Goal: Task Accomplishment & Management: Manage account settings

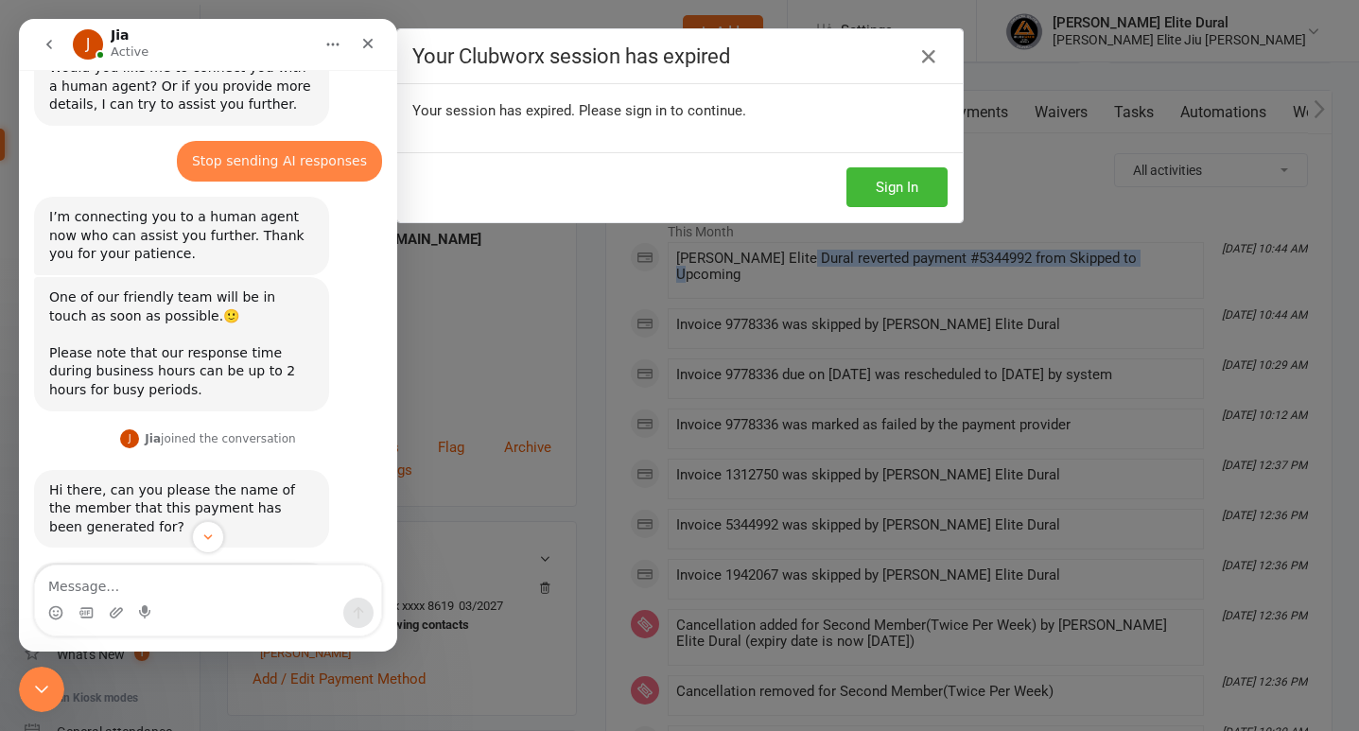
scroll to position [2463, 0]
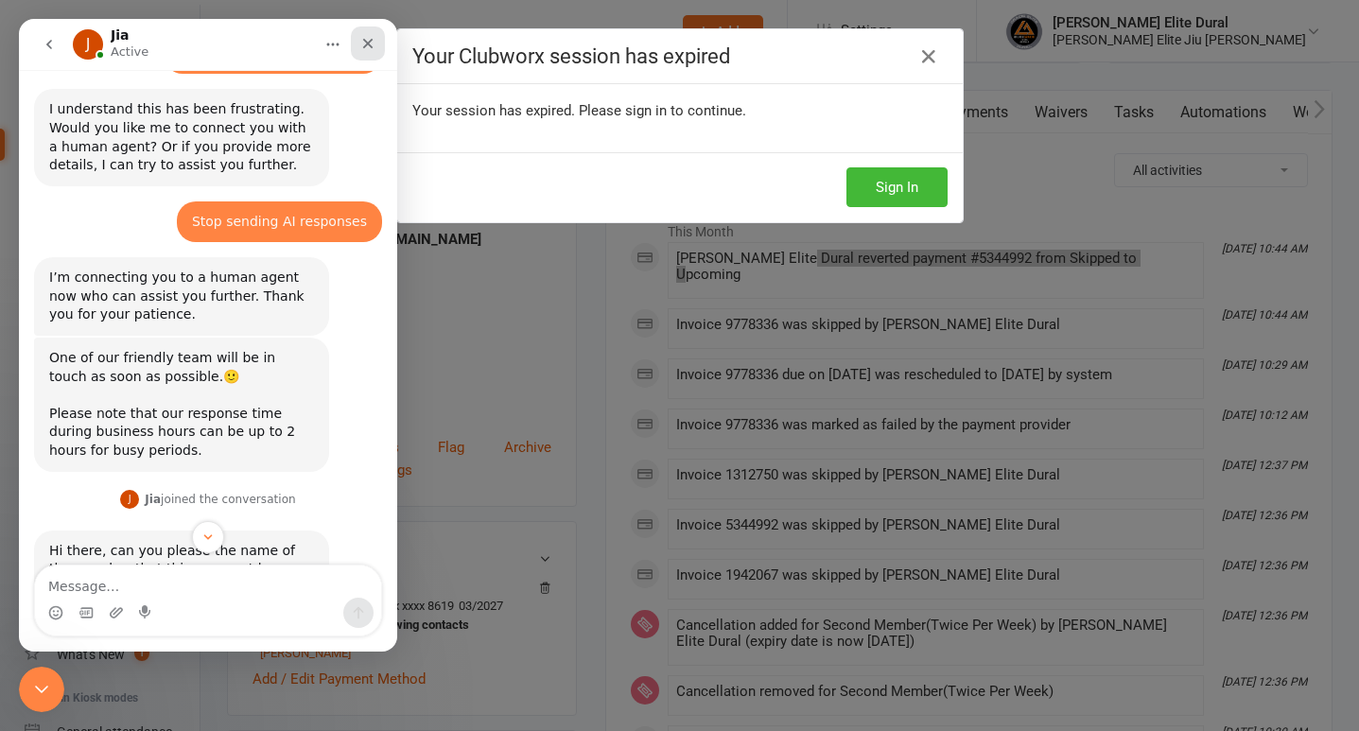
click at [364, 41] on icon "Close" at bounding box center [367, 43] width 15 height 15
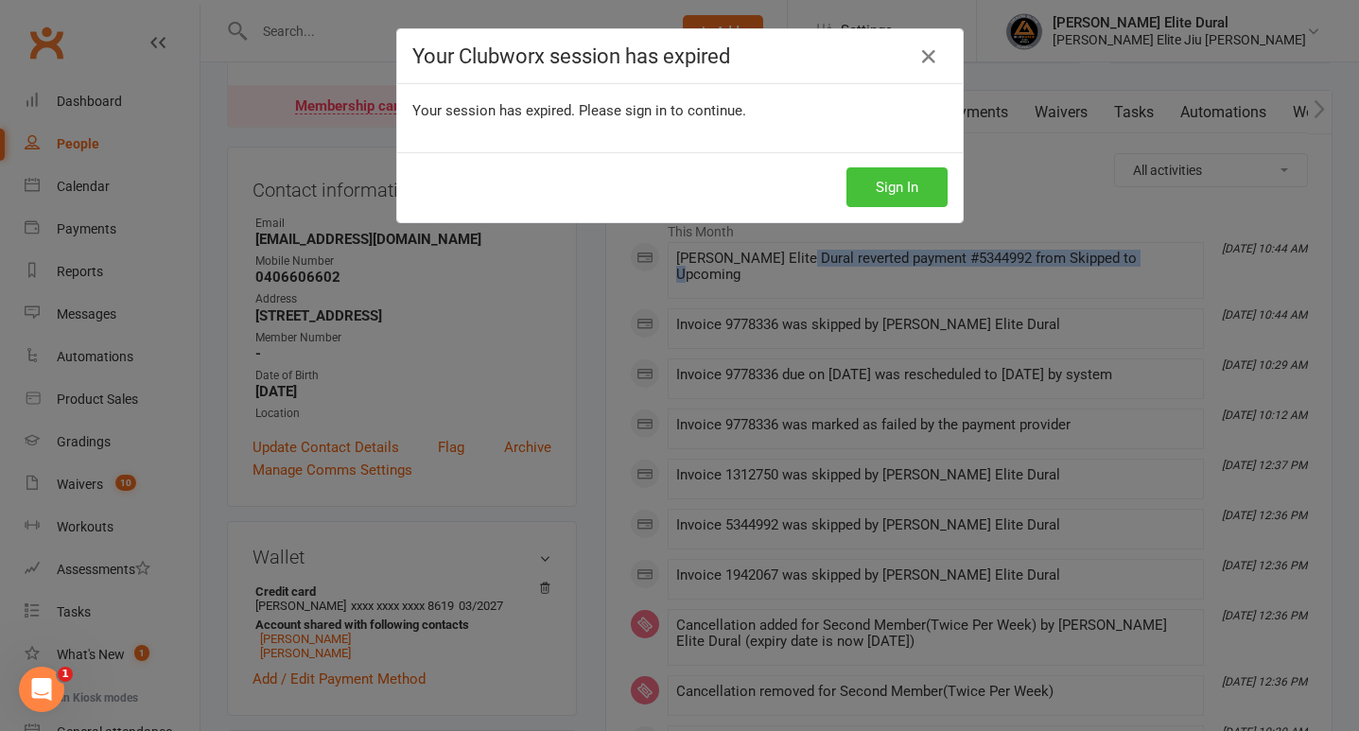
click at [894, 190] on button "Sign In" at bounding box center [897, 187] width 101 height 40
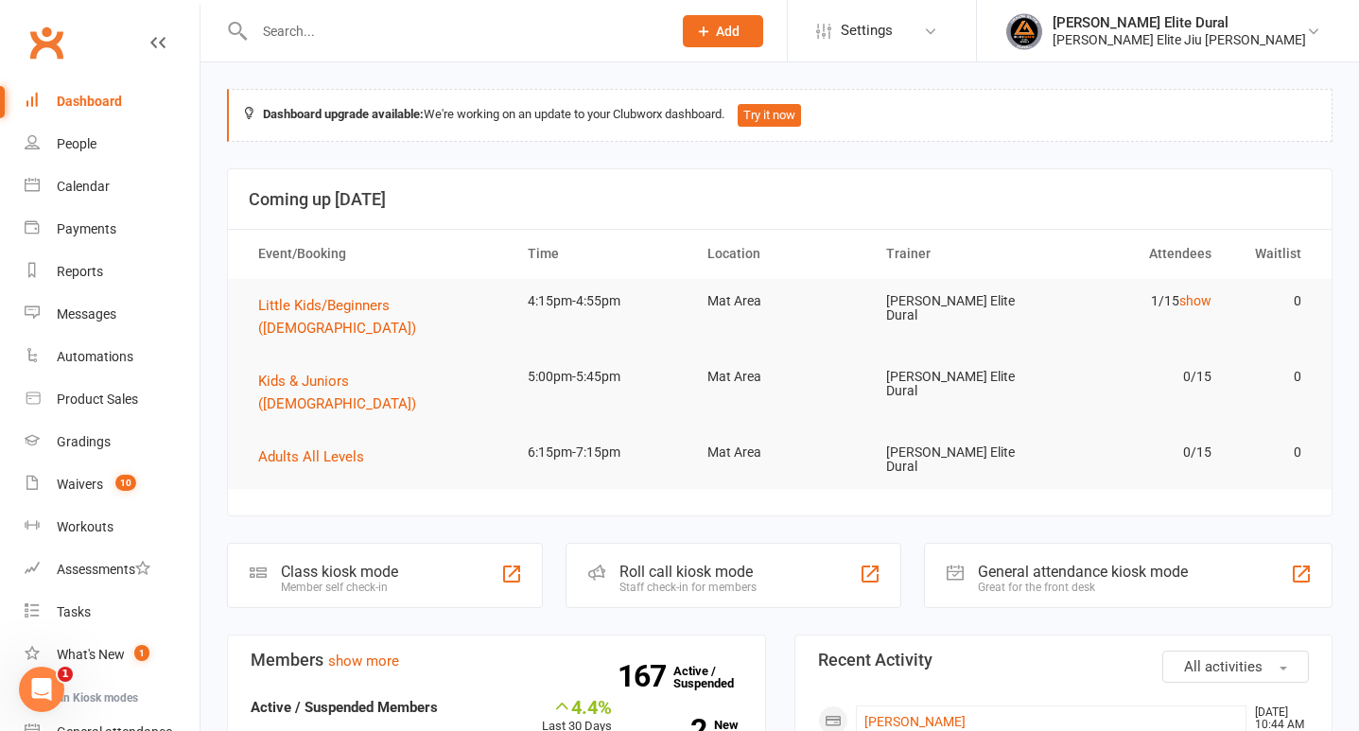
click at [395, 44] on div at bounding box center [442, 30] width 431 height 61
click at [384, 29] on input "text" at bounding box center [454, 31] width 410 height 26
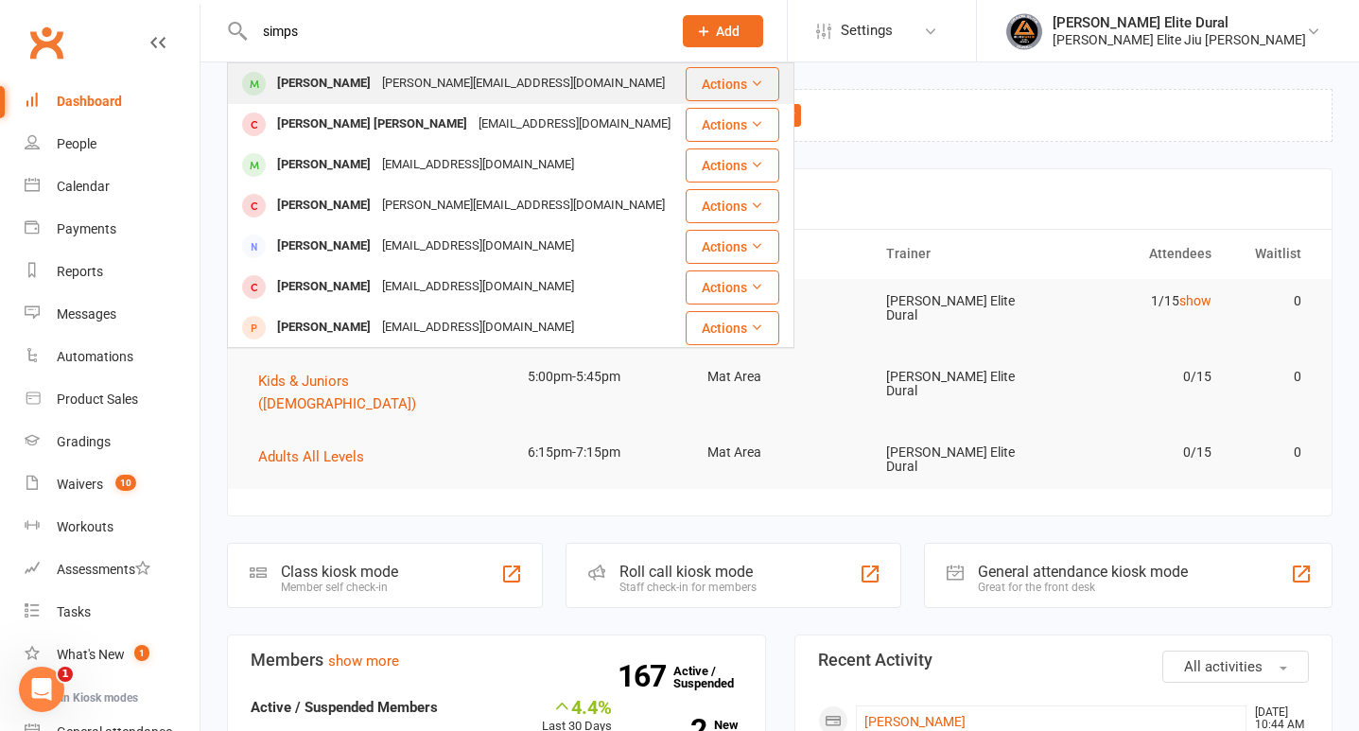
type input "simps"
click at [286, 82] on div "[PERSON_NAME]" at bounding box center [324, 83] width 105 height 27
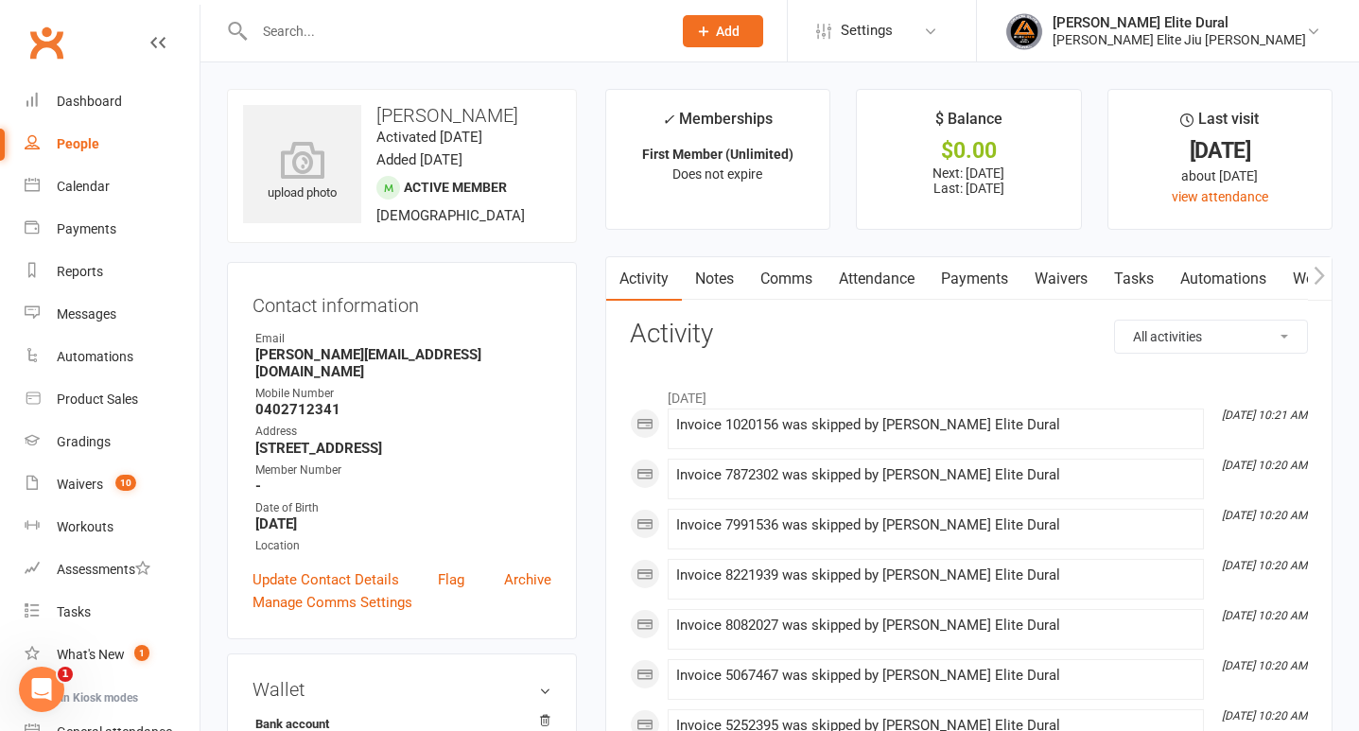
click at [976, 276] on link "Payments" at bounding box center [975, 279] width 94 height 44
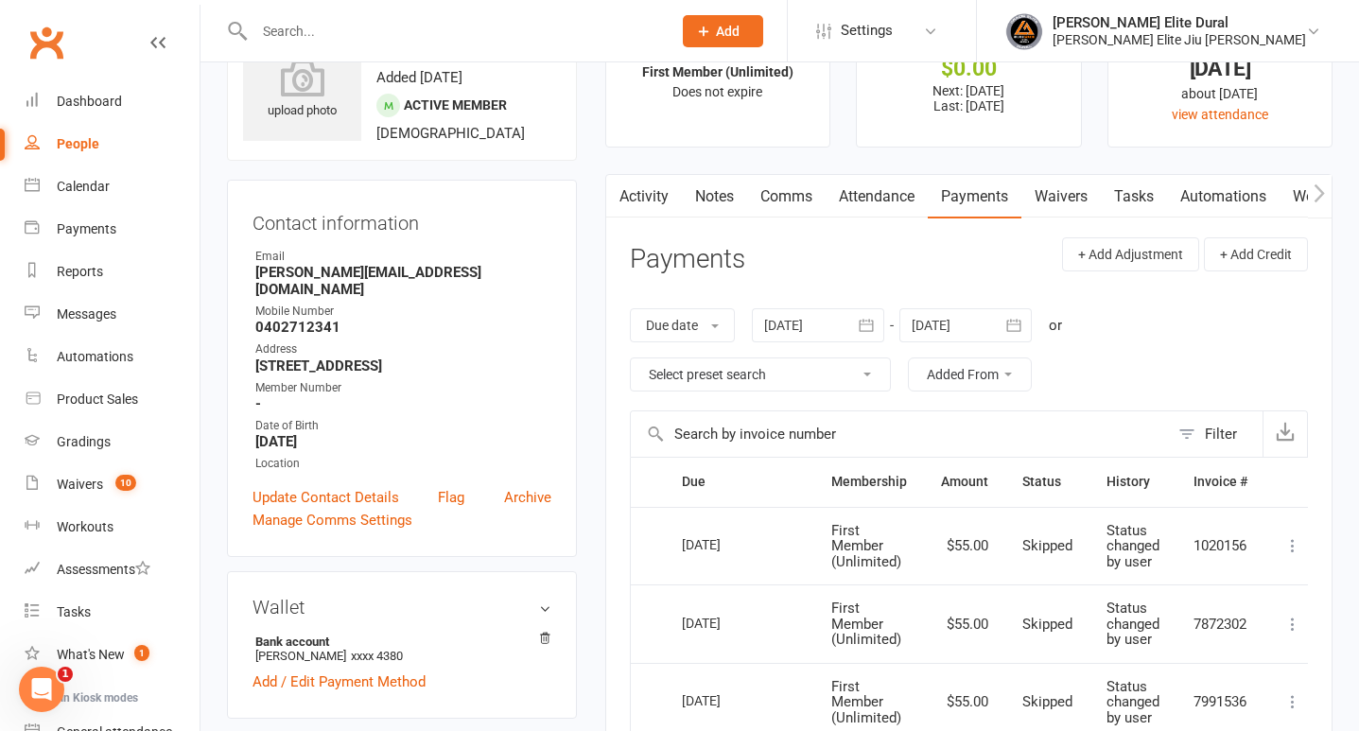
scroll to position [74, 0]
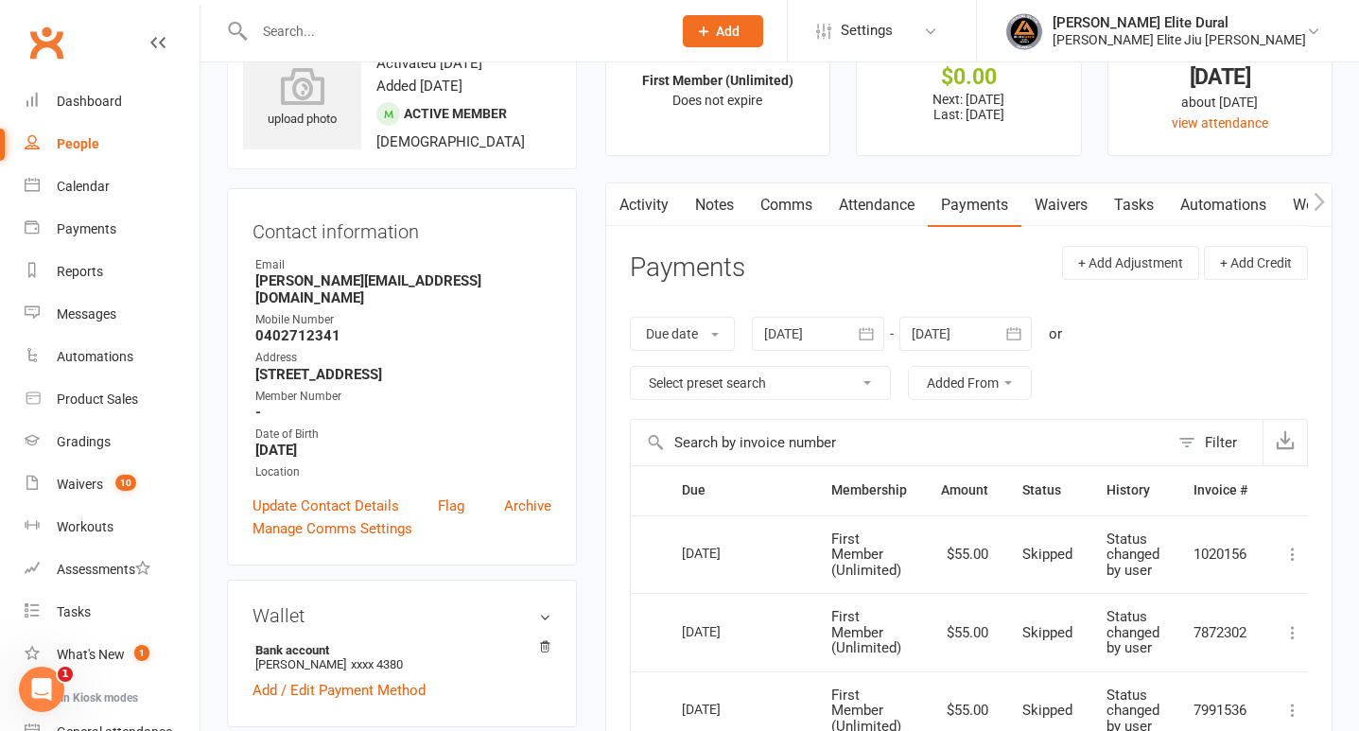
click at [1016, 333] on icon "button" at bounding box center [1014, 333] width 19 height 19
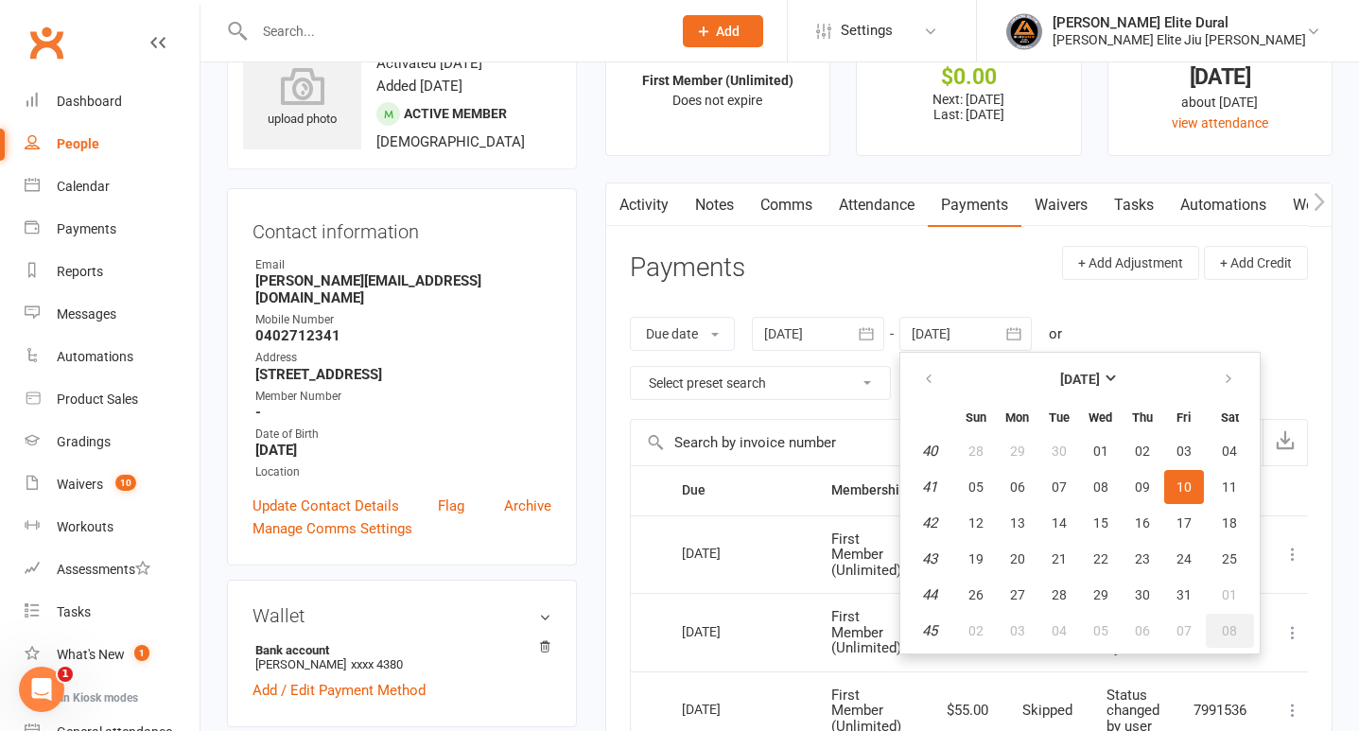
click at [1235, 621] on button "08" at bounding box center [1230, 631] width 48 height 34
type input "[DATE]"
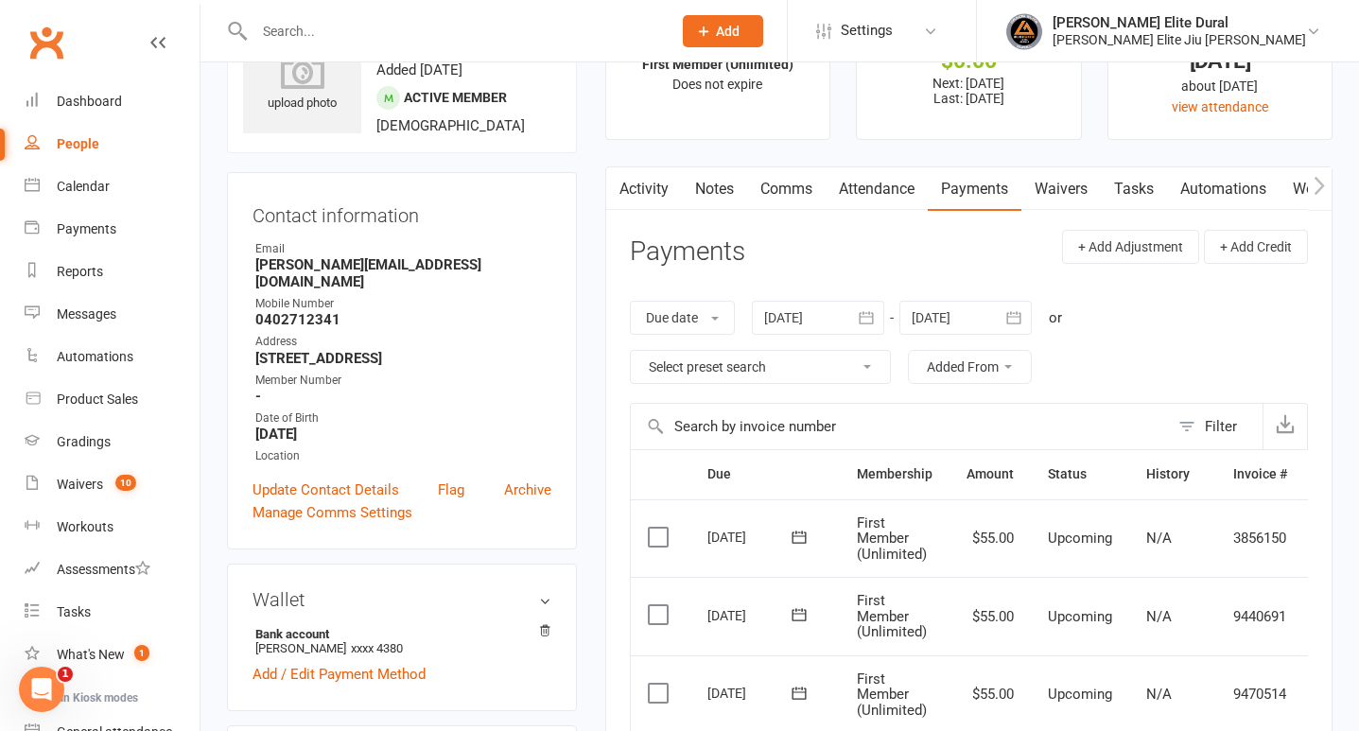
scroll to position [0, 0]
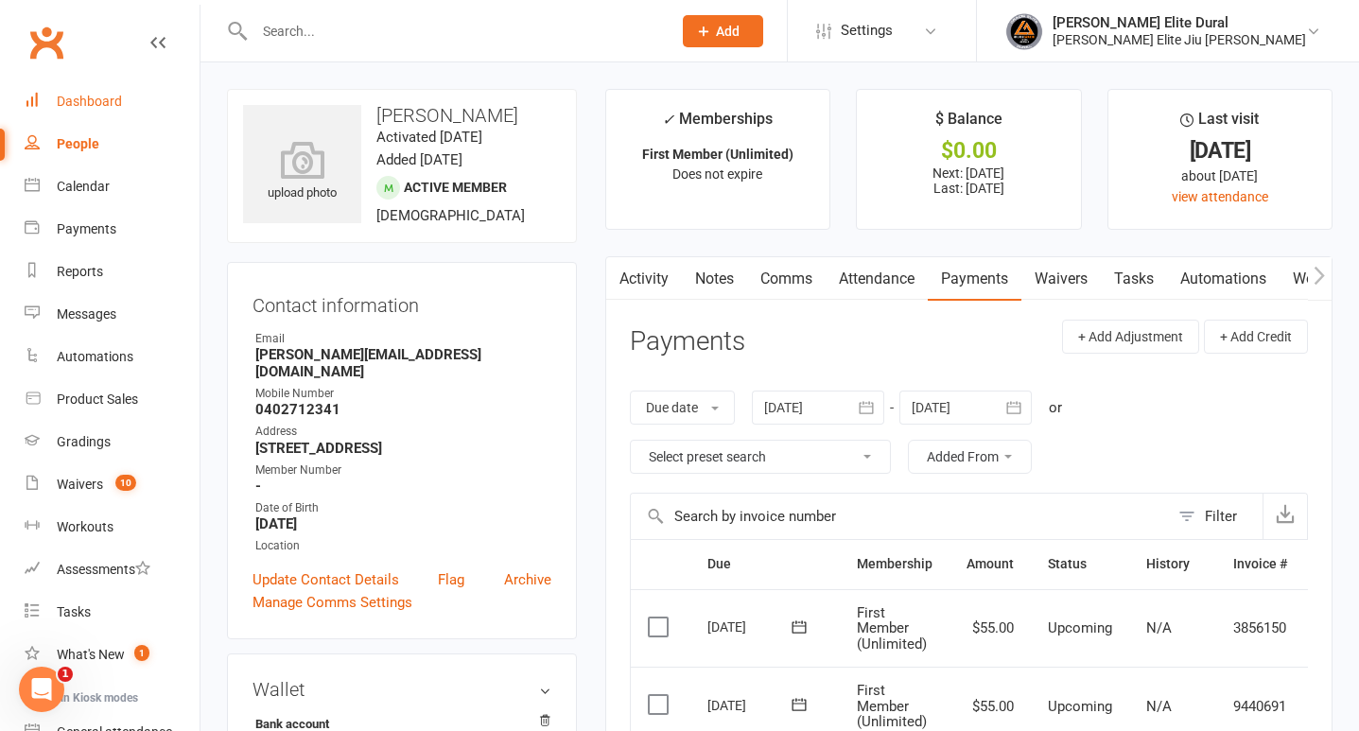
click at [93, 100] on div "Dashboard" at bounding box center [89, 101] width 65 height 15
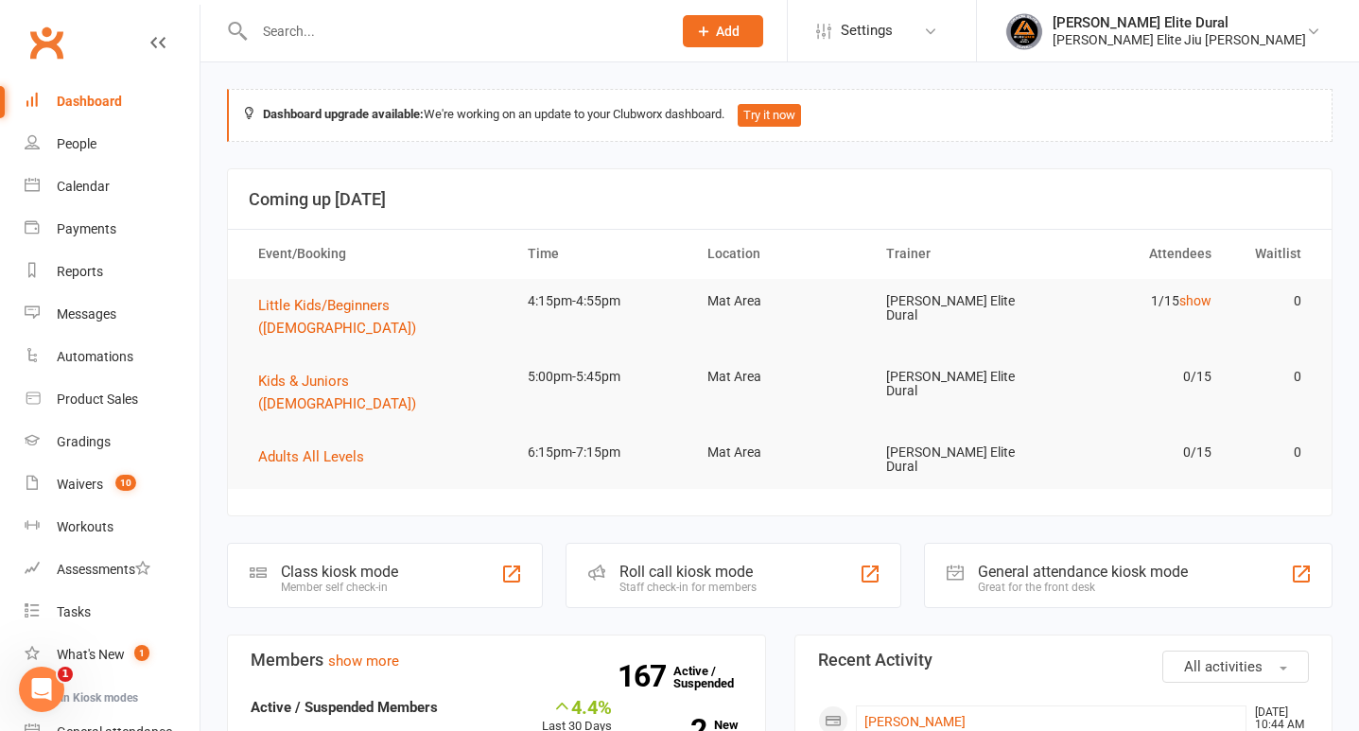
click at [352, 25] on input "text" at bounding box center [454, 31] width 410 height 26
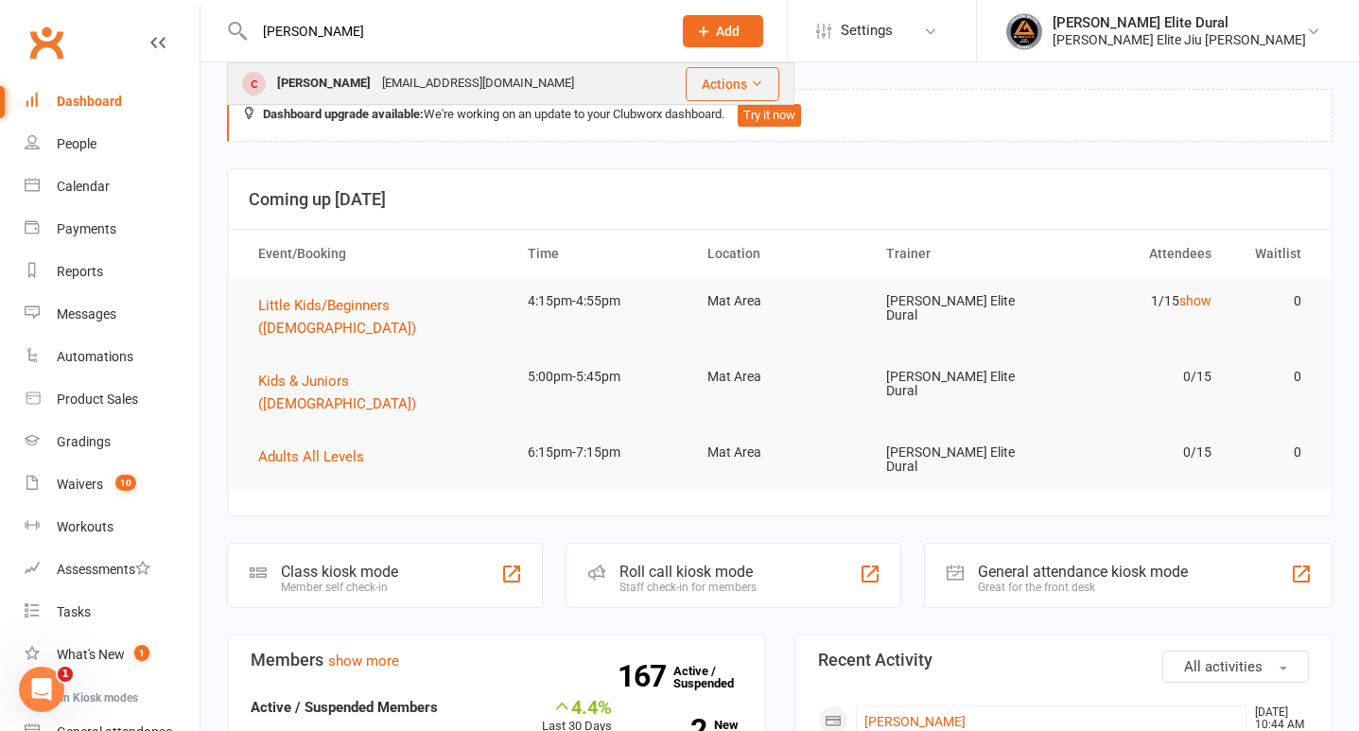
type input "[PERSON_NAME]"
click at [355, 87] on div "[PERSON_NAME]" at bounding box center [324, 83] width 105 height 27
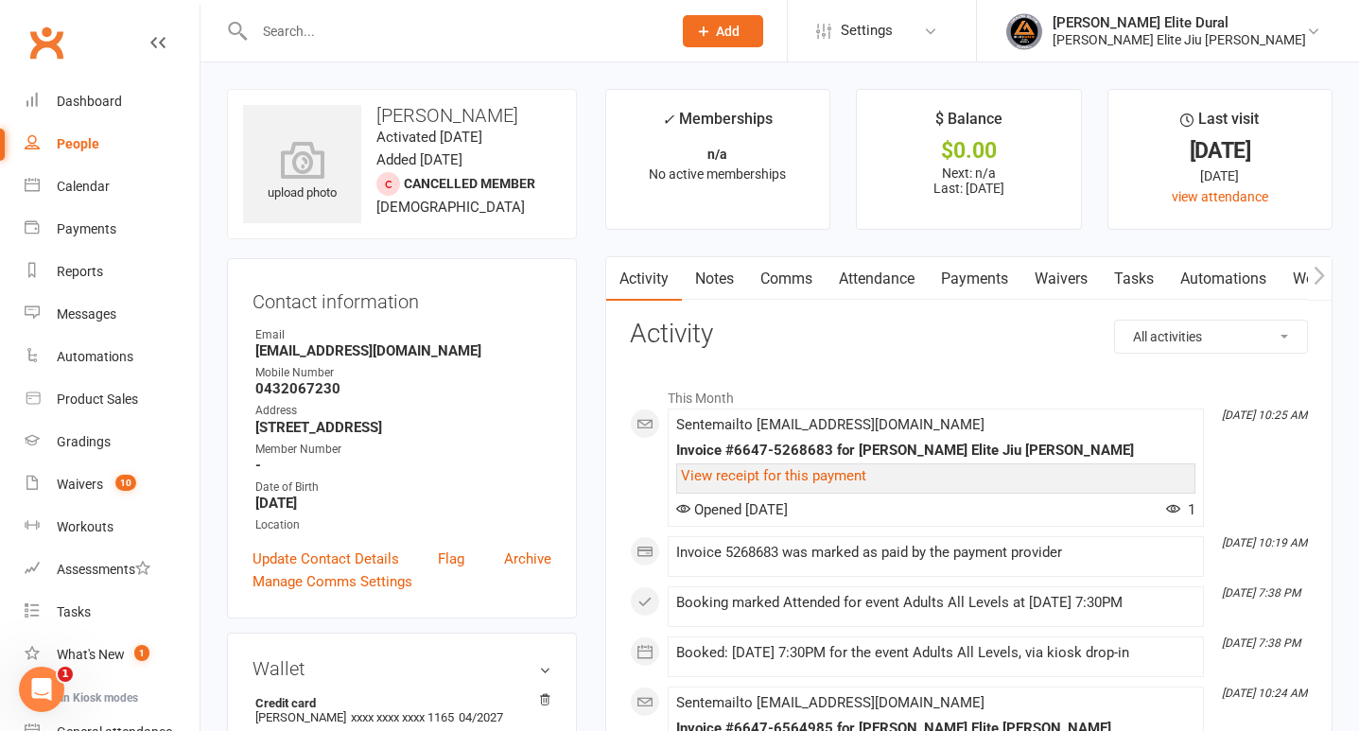
click at [986, 278] on link "Payments" at bounding box center [975, 279] width 94 height 44
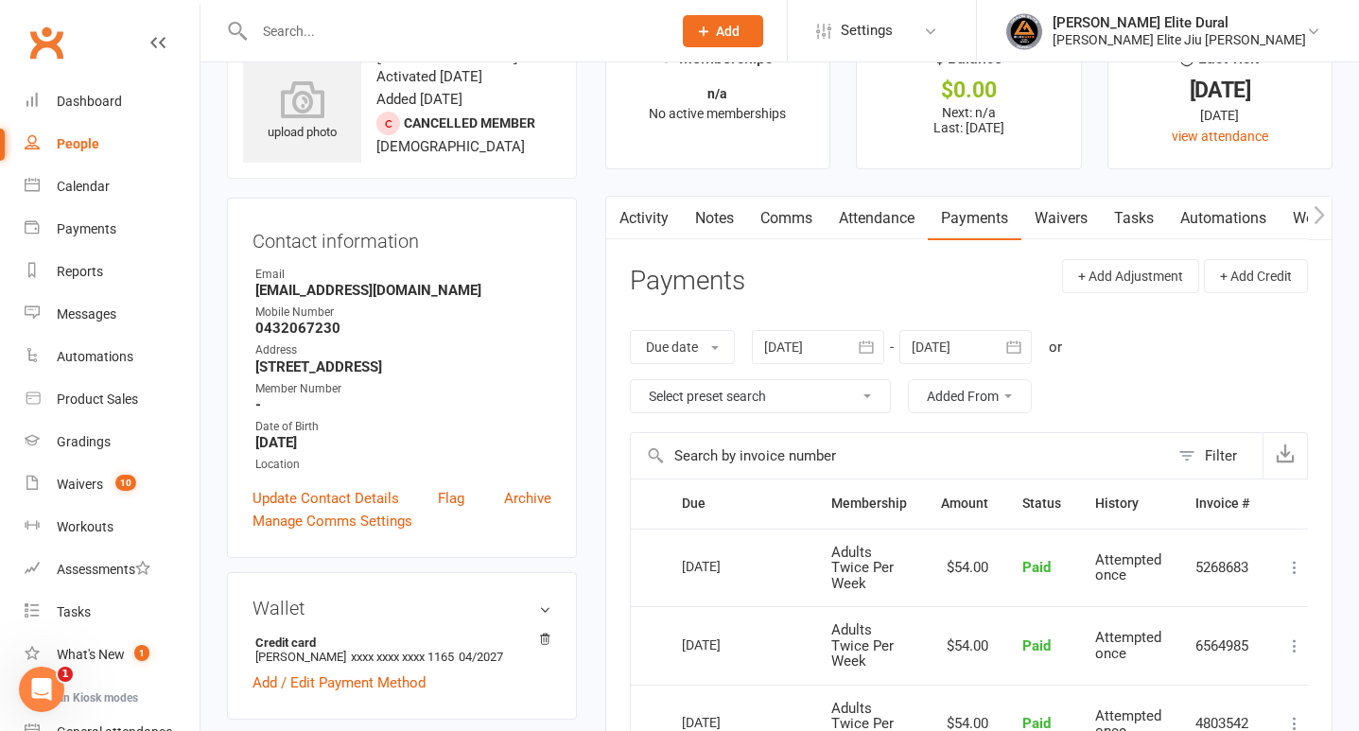
scroll to position [38, 0]
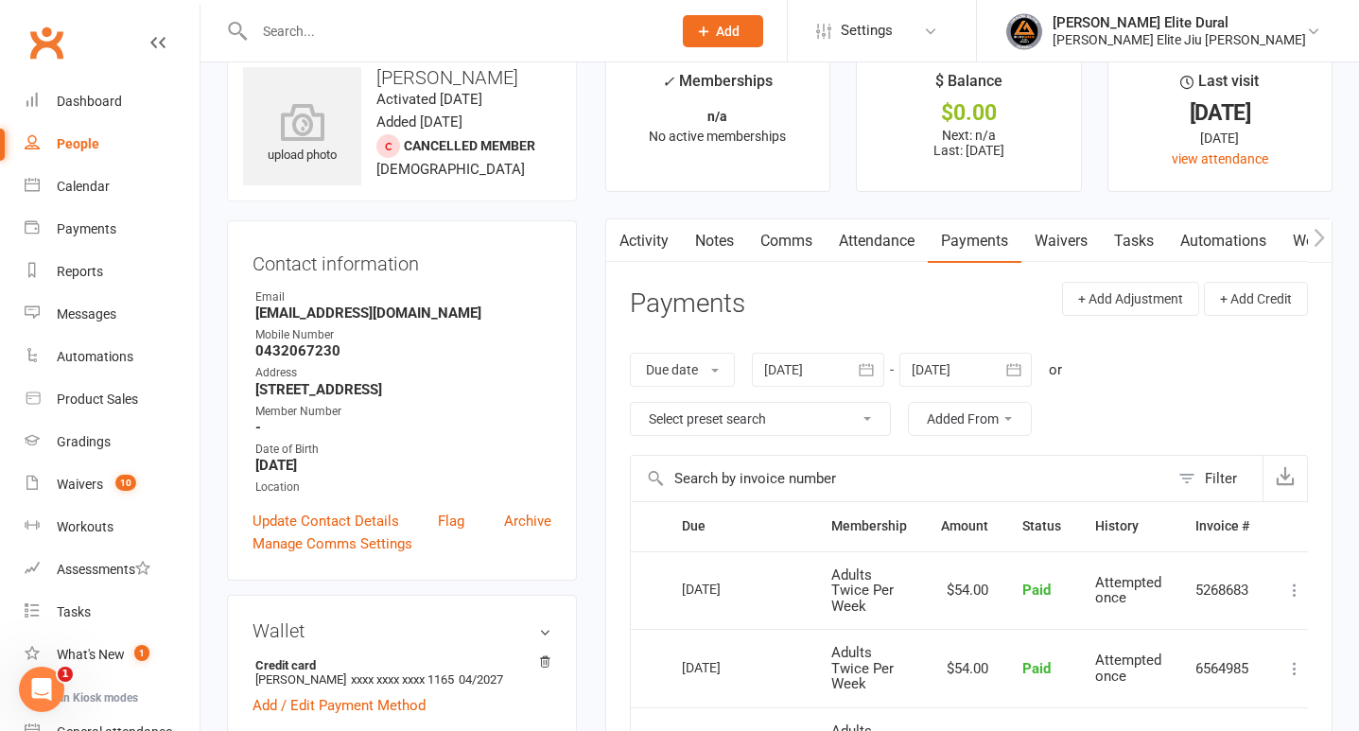
click at [1012, 370] on icon "button" at bounding box center [1014, 369] width 19 height 19
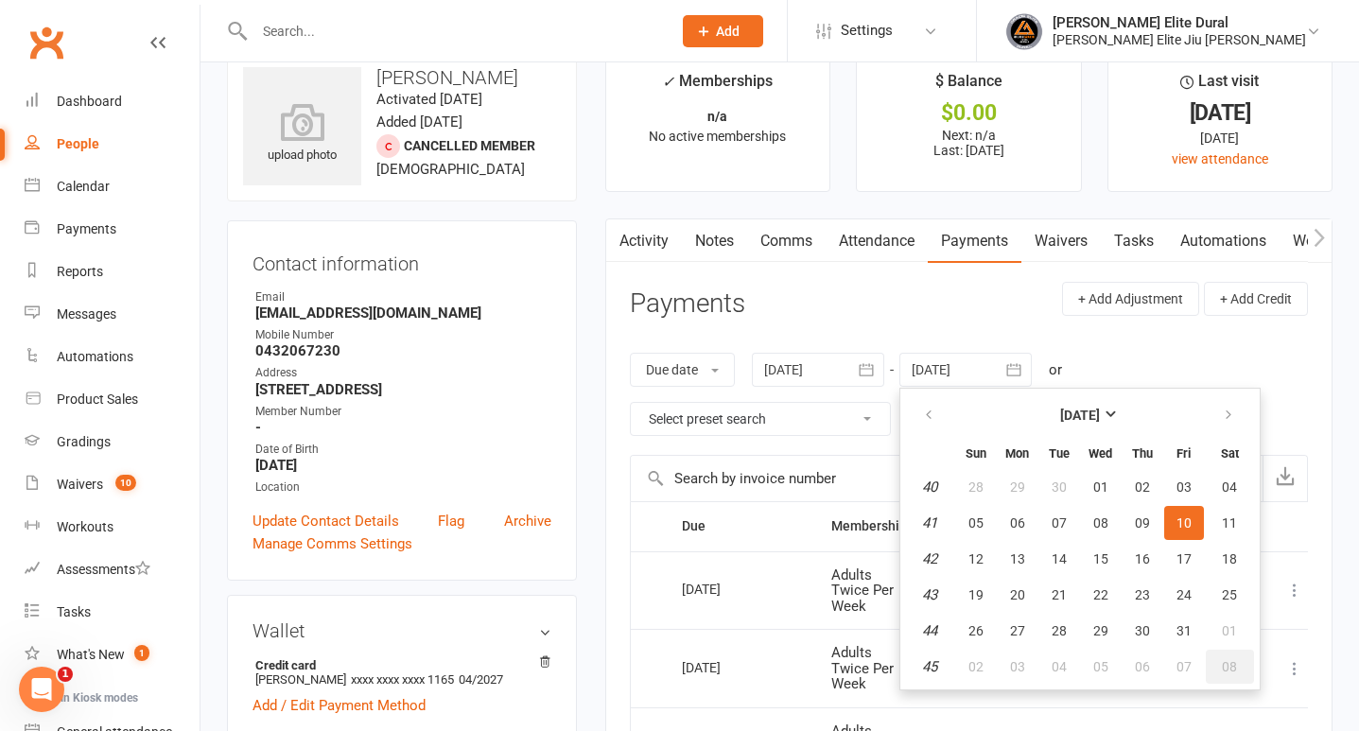
click at [1237, 664] on span "08" at bounding box center [1229, 666] width 15 height 15
type input "[DATE]"
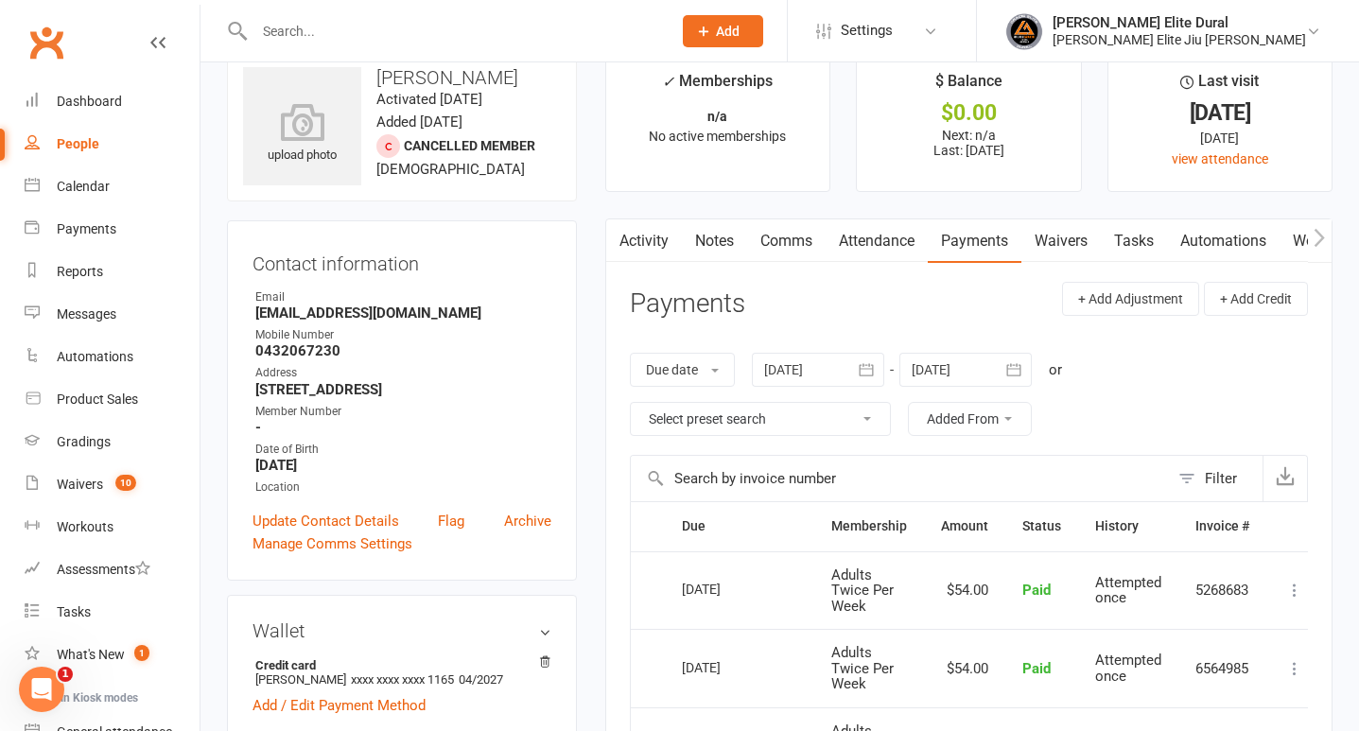
click at [406, 31] on input "text" at bounding box center [454, 31] width 410 height 26
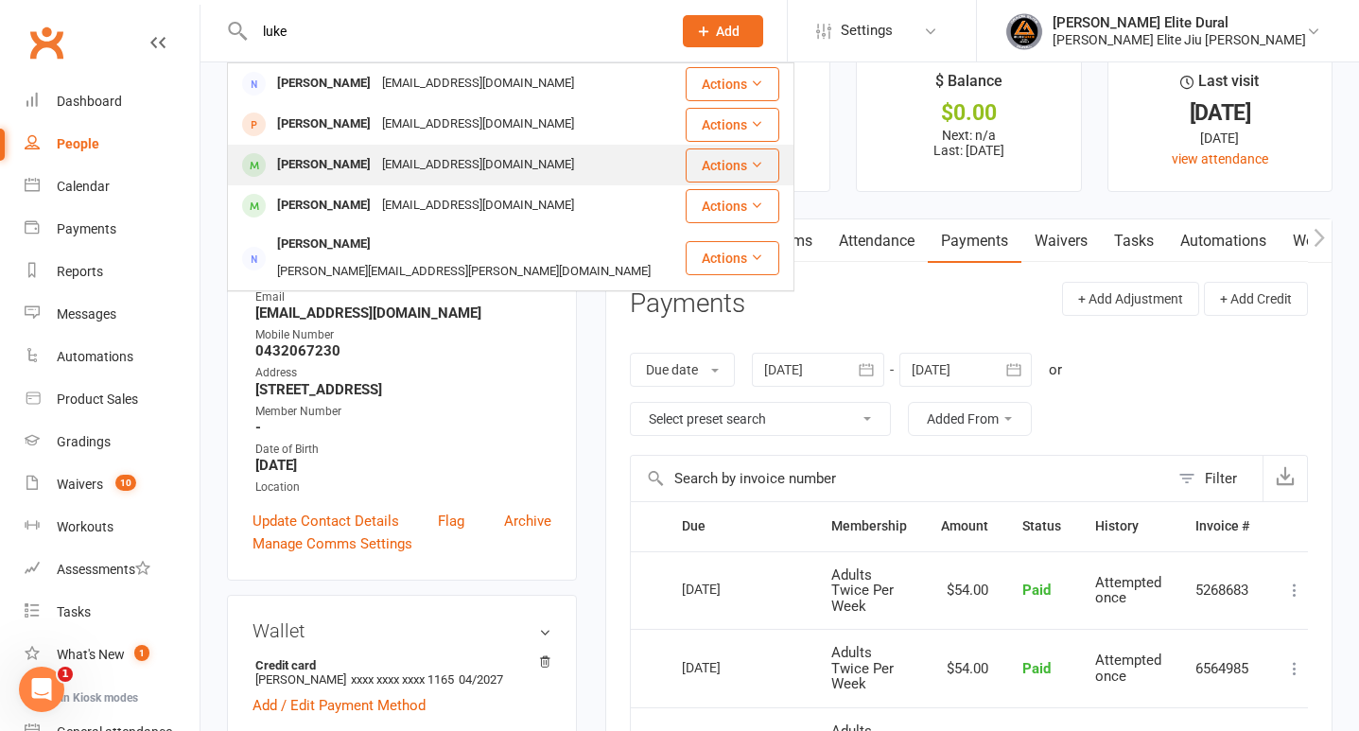
type input "luke"
click at [407, 164] on div "[EMAIL_ADDRESS][DOMAIN_NAME]" at bounding box center [478, 164] width 203 height 27
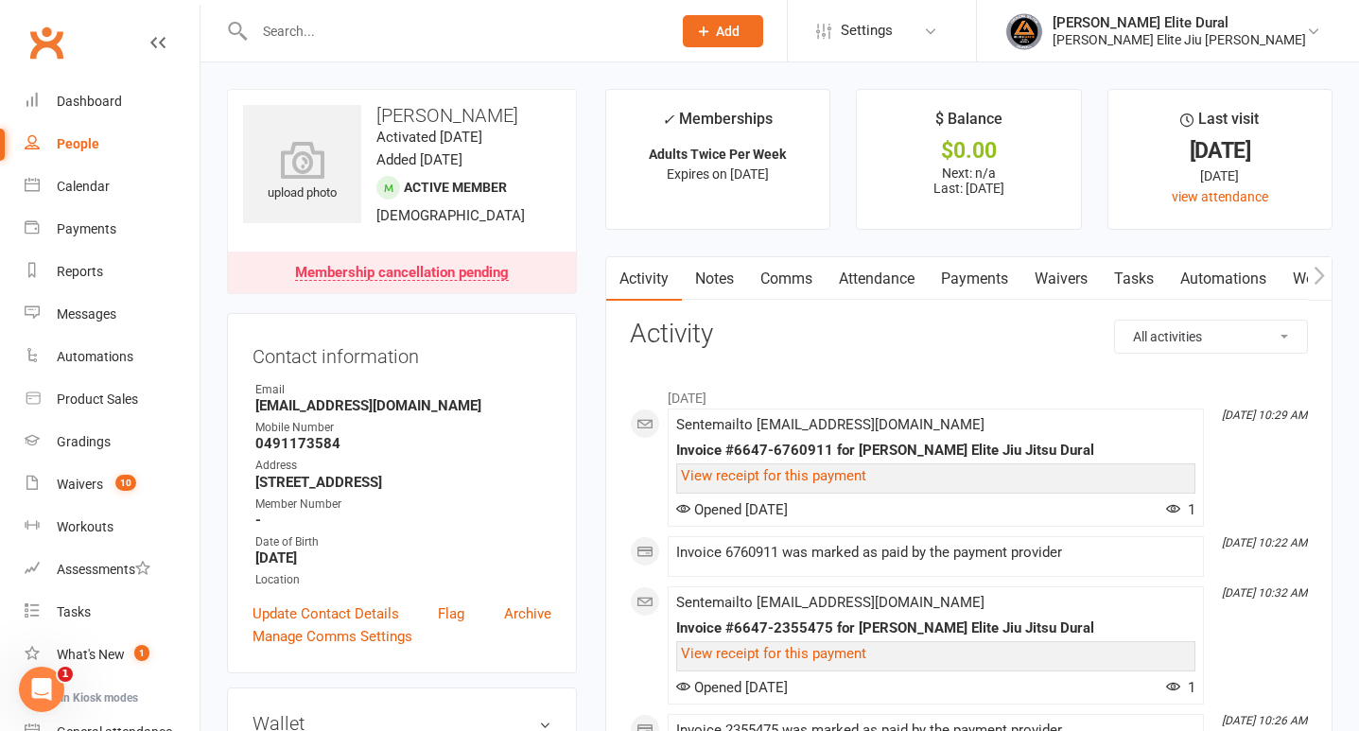
click at [991, 276] on link "Payments" at bounding box center [975, 279] width 94 height 44
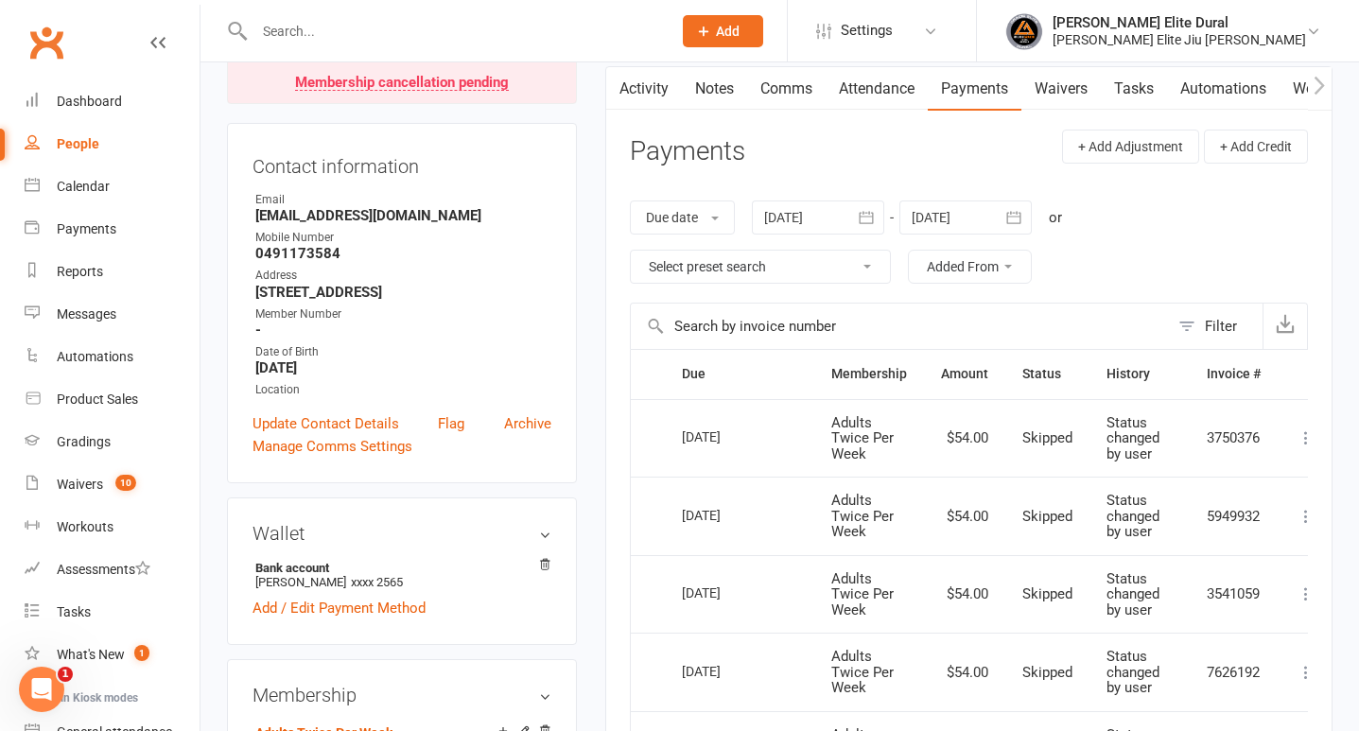
scroll to position [150, 0]
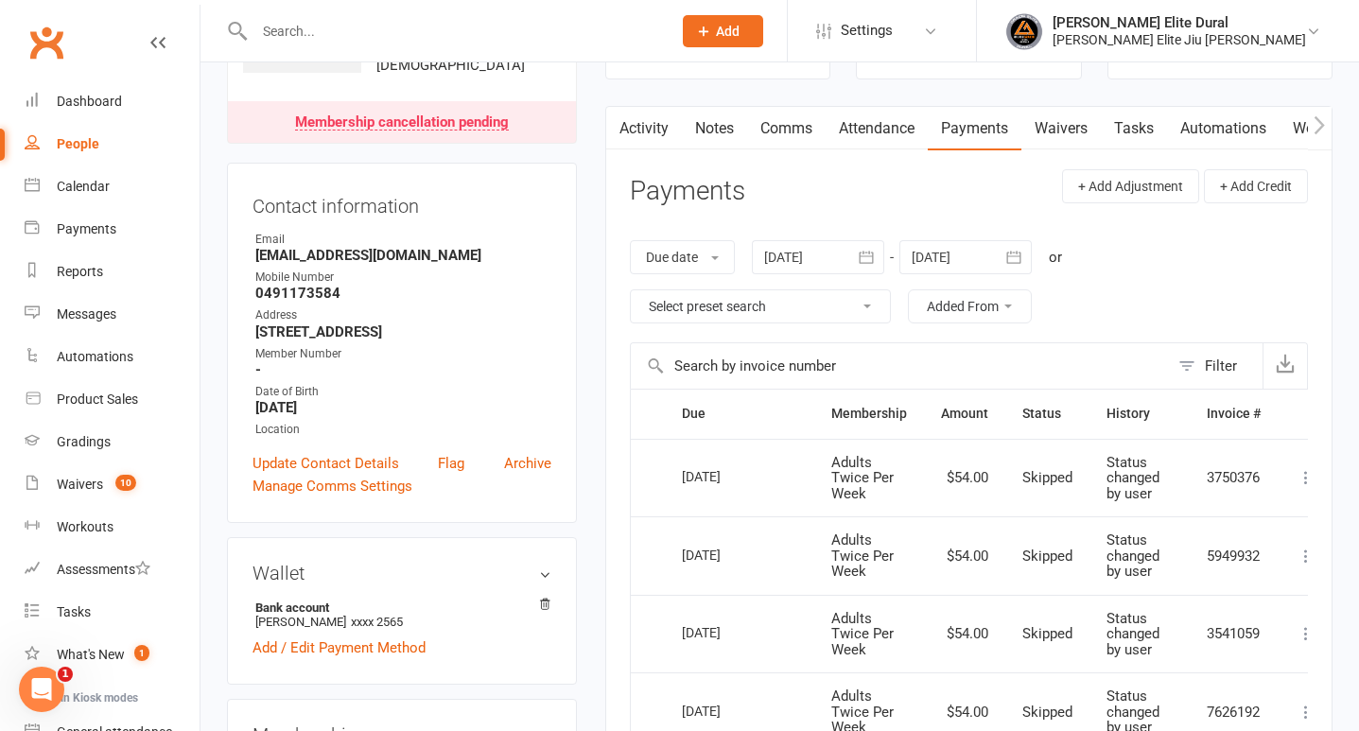
click at [881, 254] on button "button" at bounding box center [868, 257] width 34 height 34
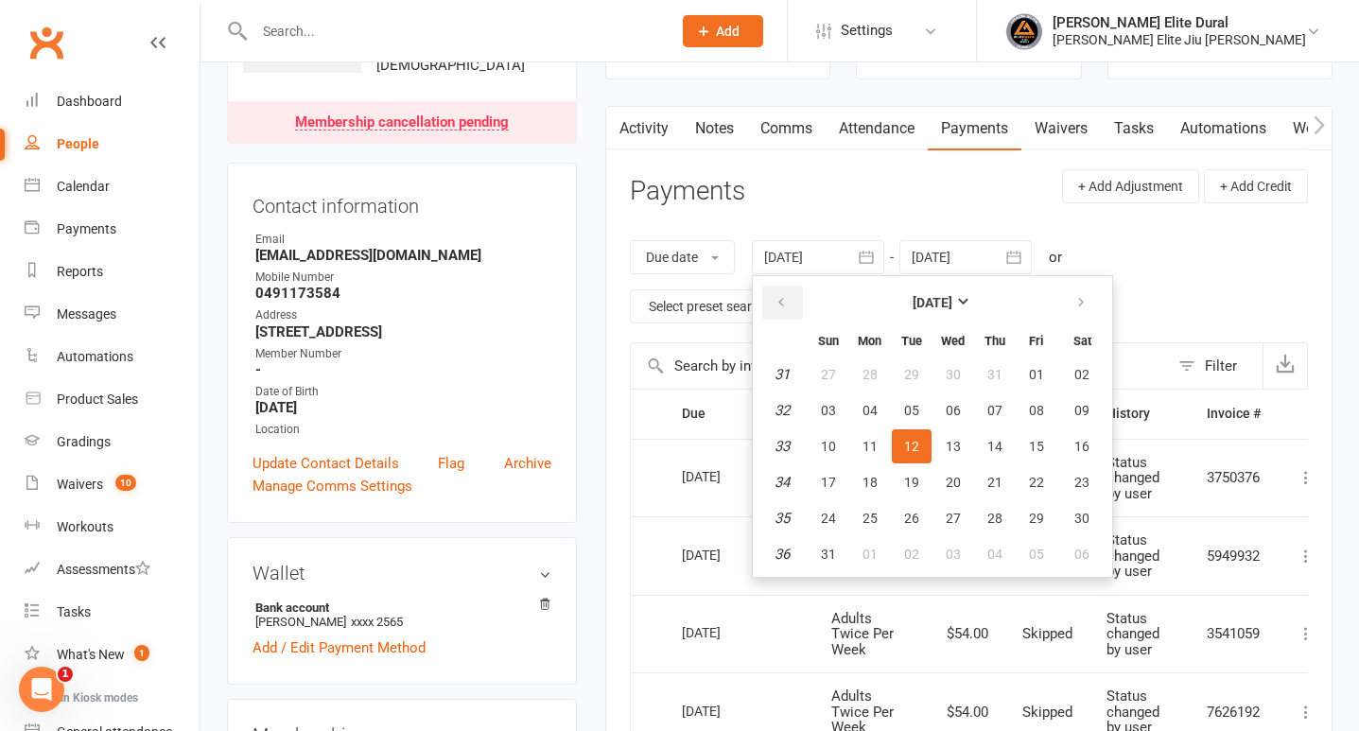
click at [778, 302] on icon "button" at bounding box center [781, 302] width 13 height 15
click at [823, 374] on button "01" at bounding box center [829, 375] width 40 height 34
type input "[DATE]"
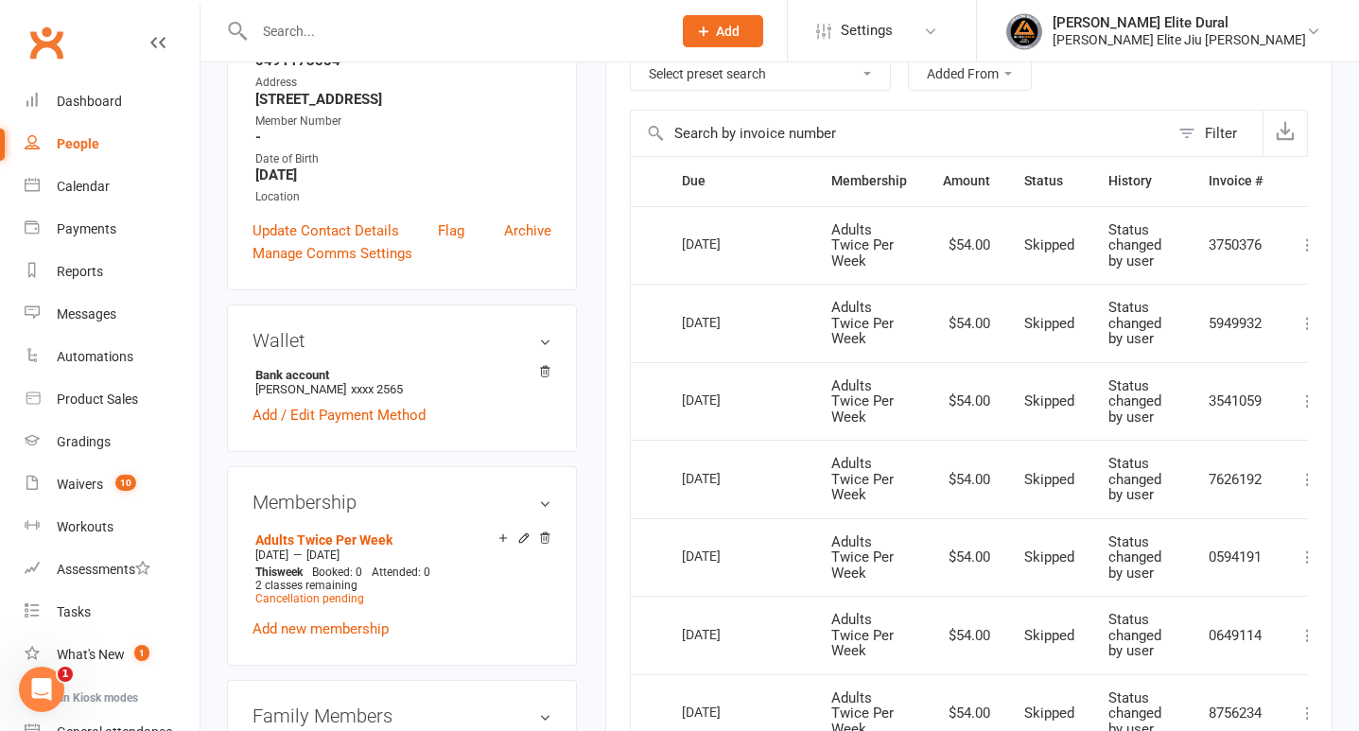
scroll to position [384, 0]
click at [330, 595] on span "Cancellation pending" at bounding box center [309, 597] width 109 height 13
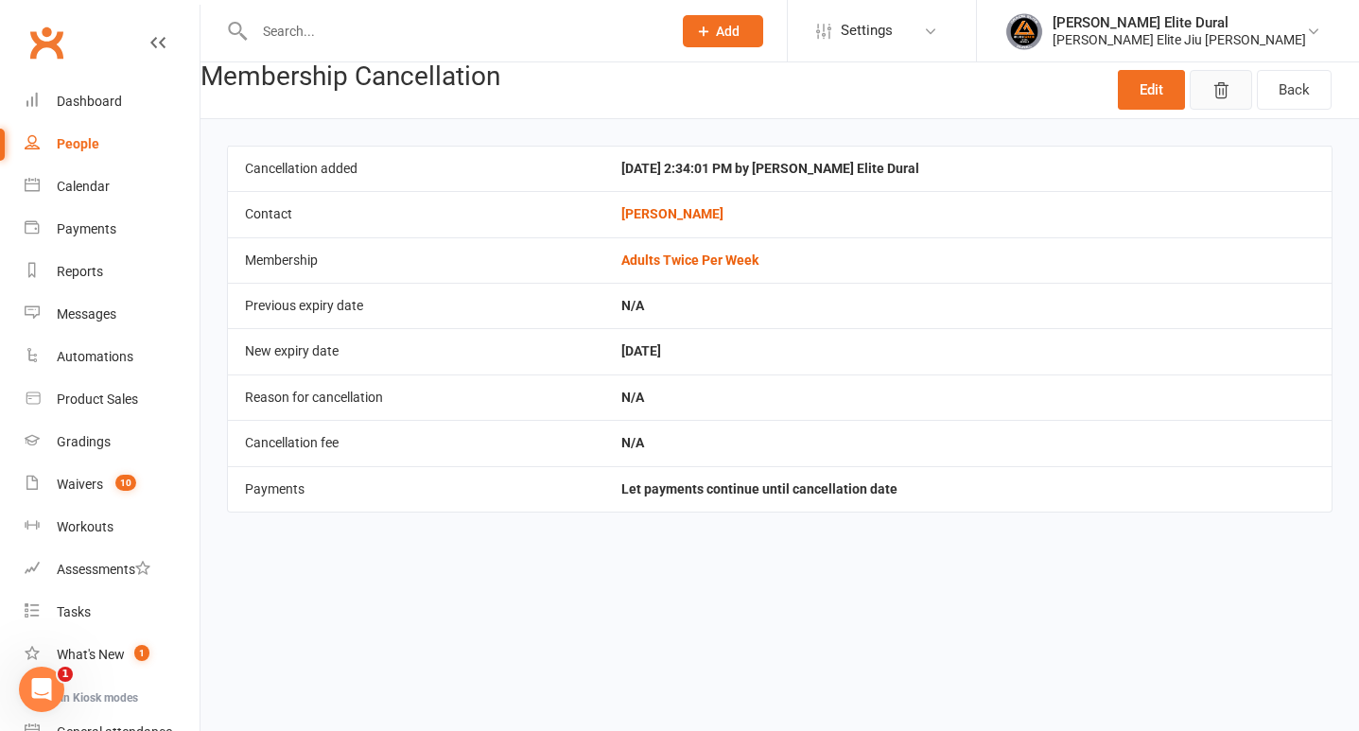
click at [1217, 96] on icon "button" at bounding box center [1221, 90] width 19 height 19
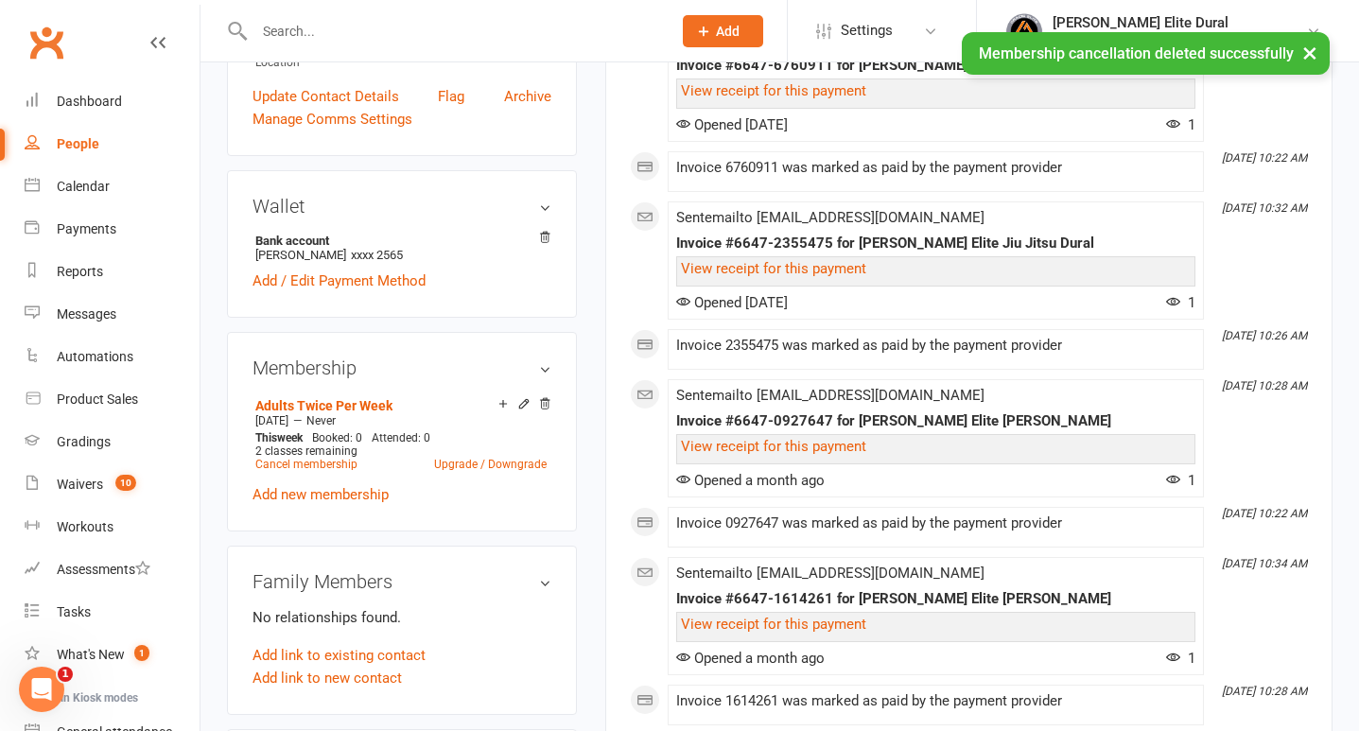
scroll to position [482, 0]
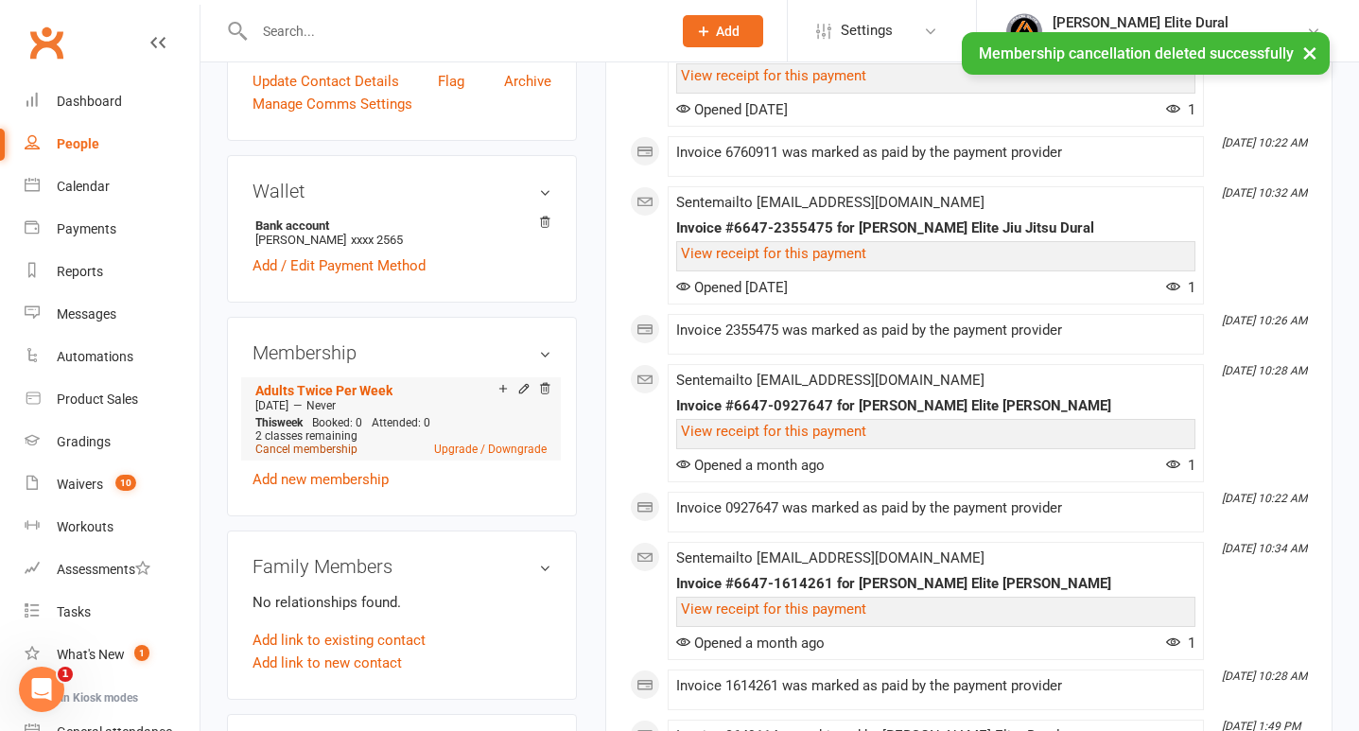
click at [337, 447] on link "Cancel membership" at bounding box center [306, 449] width 102 height 13
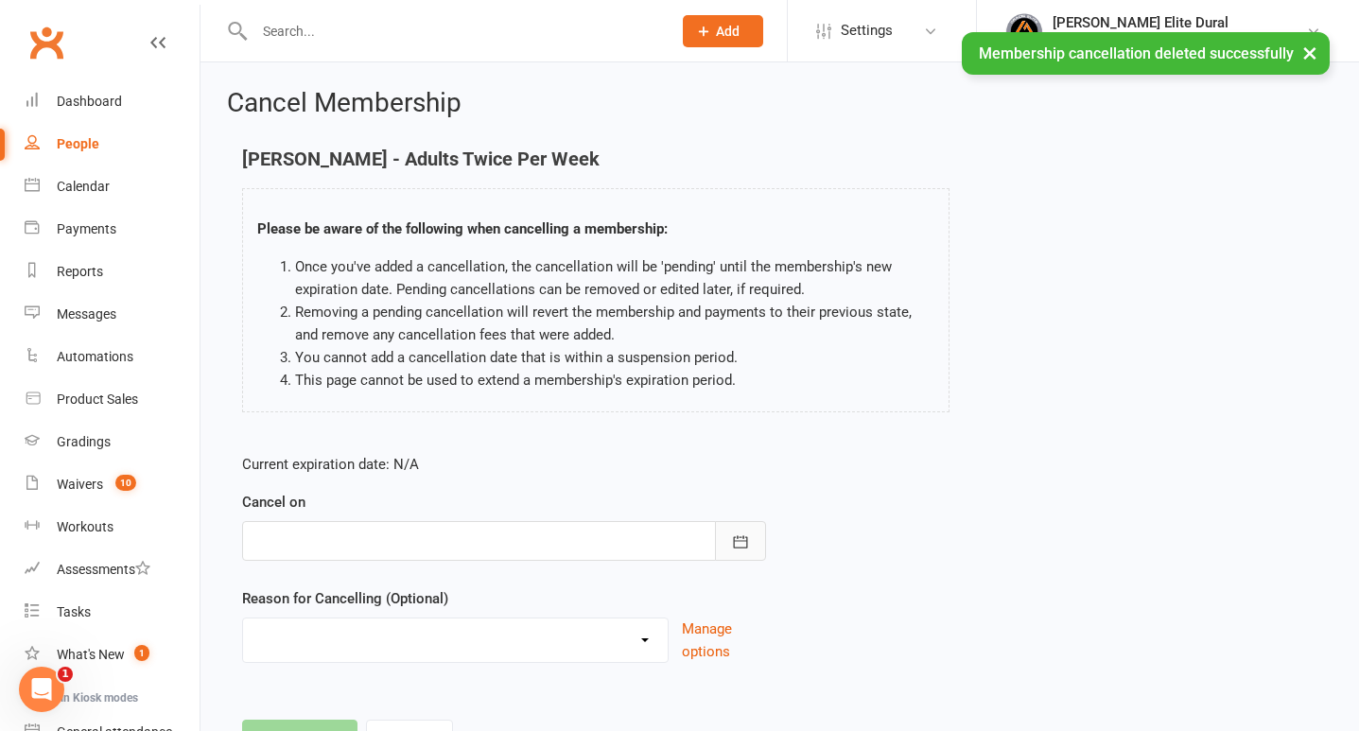
click at [745, 547] on icon "button" at bounding box center [740, 541] width 14 height 12
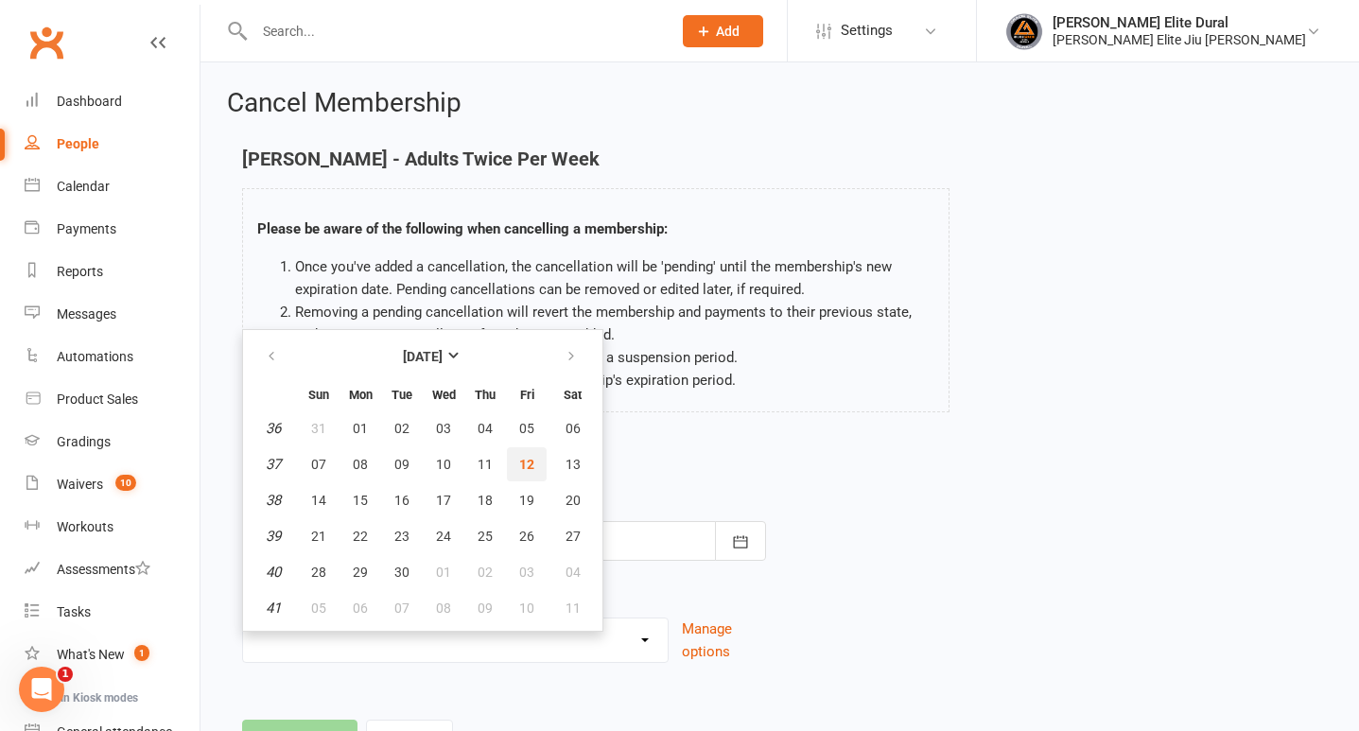
click at [531, 465] on span "12" at bounding box center [526, 464] width 15 height 15
type input "[DATE]"
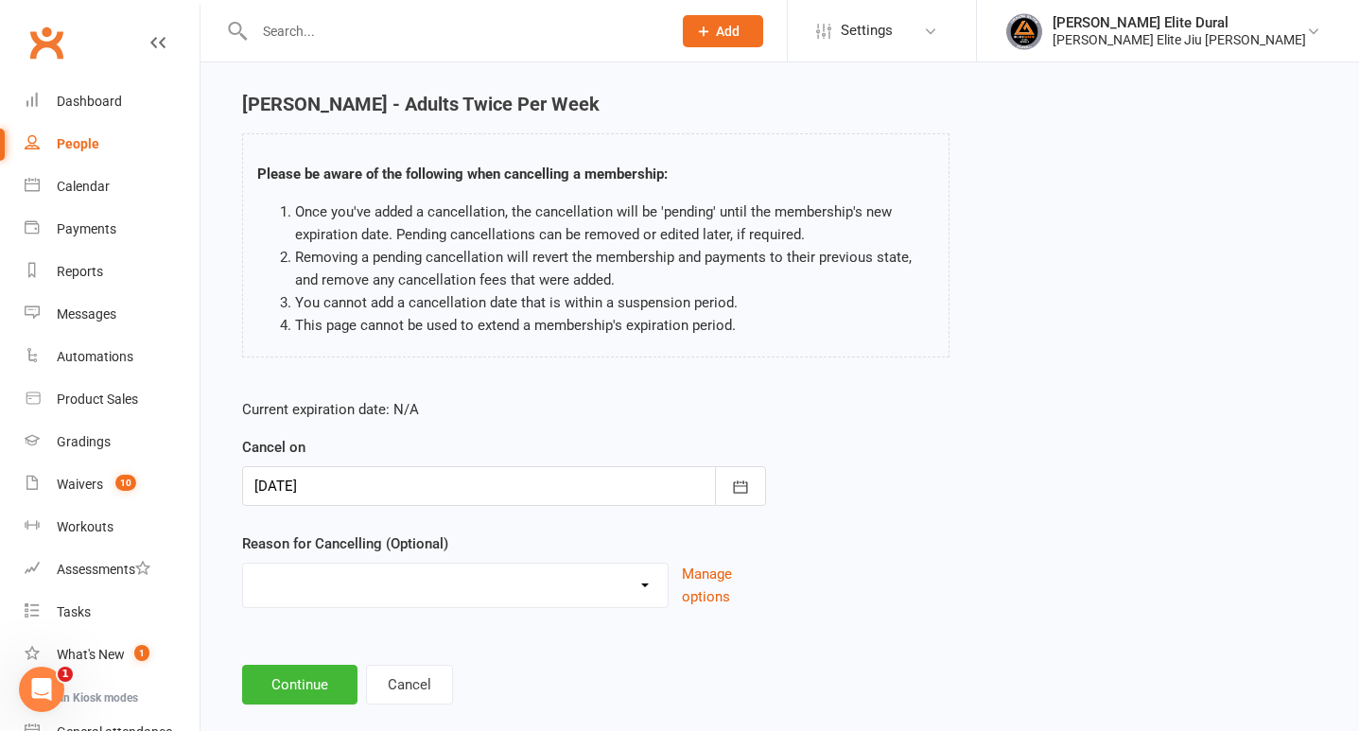
scroll to position [86, 0]
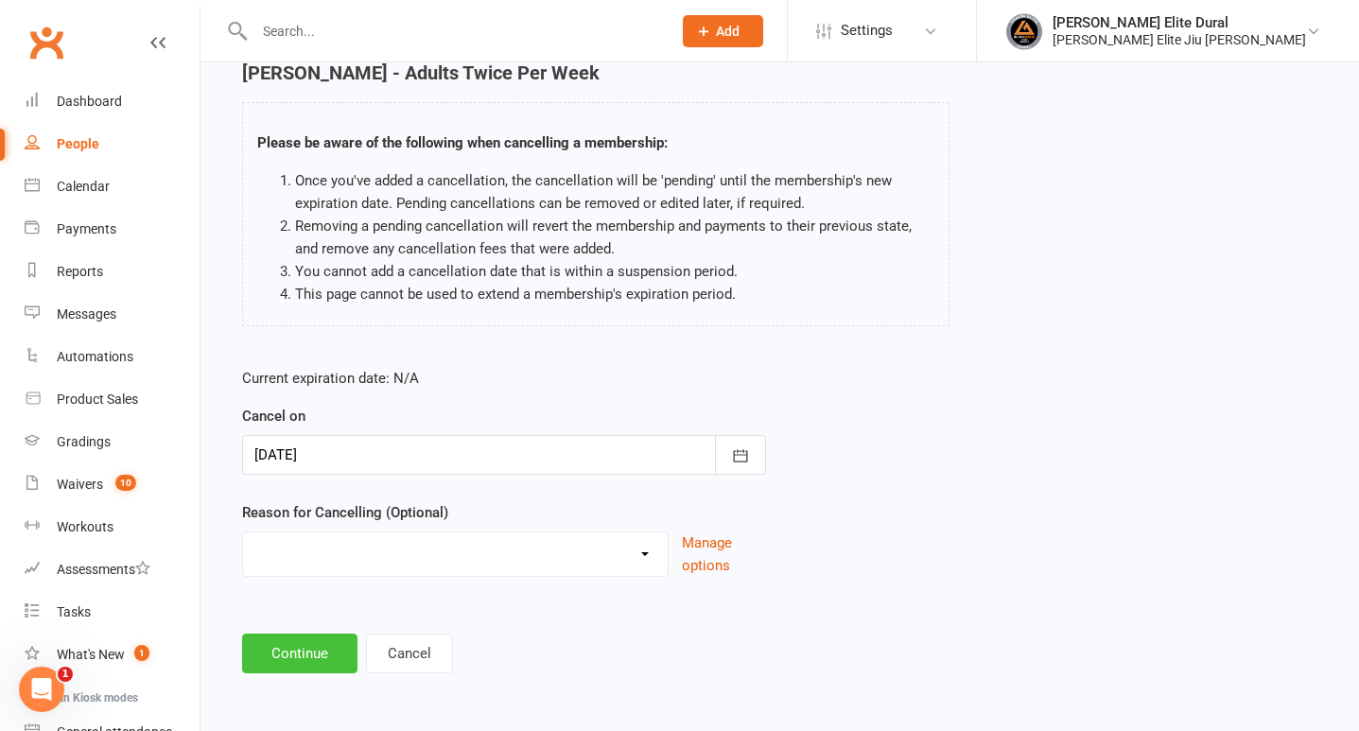
click at [305, 664] on button "Continue" at bounding box center [299, 654] width 115 height 40
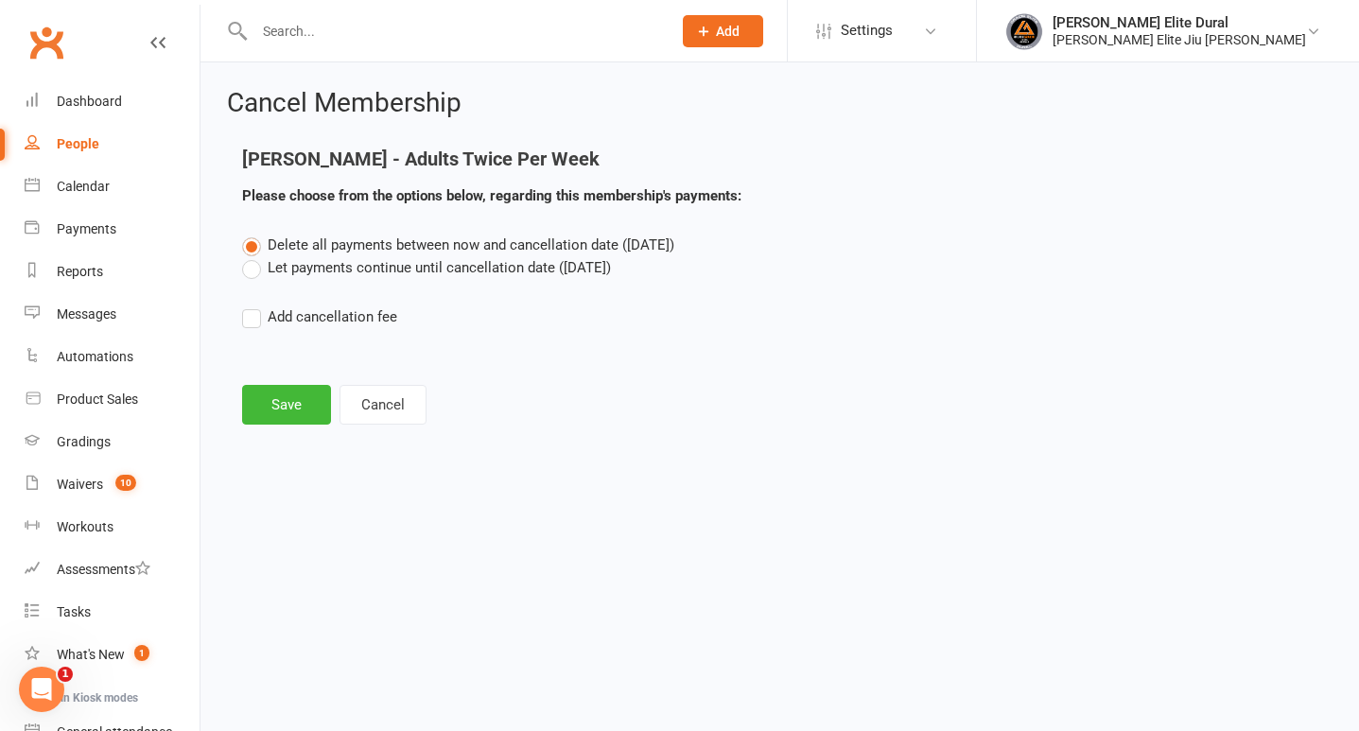
click at [250, 272] on label "Let payments continue until cancellation date ([DATE])" at bounding box center [426, 267] width 369 height 23
click at [250, 256] on input "Let payments continue until cancellation date ([DATE])" at bounding box center [248, 256] width 12 height 0
click at [287, 413] on button "Save" at bounding box center [286, 405] width 89 height 40
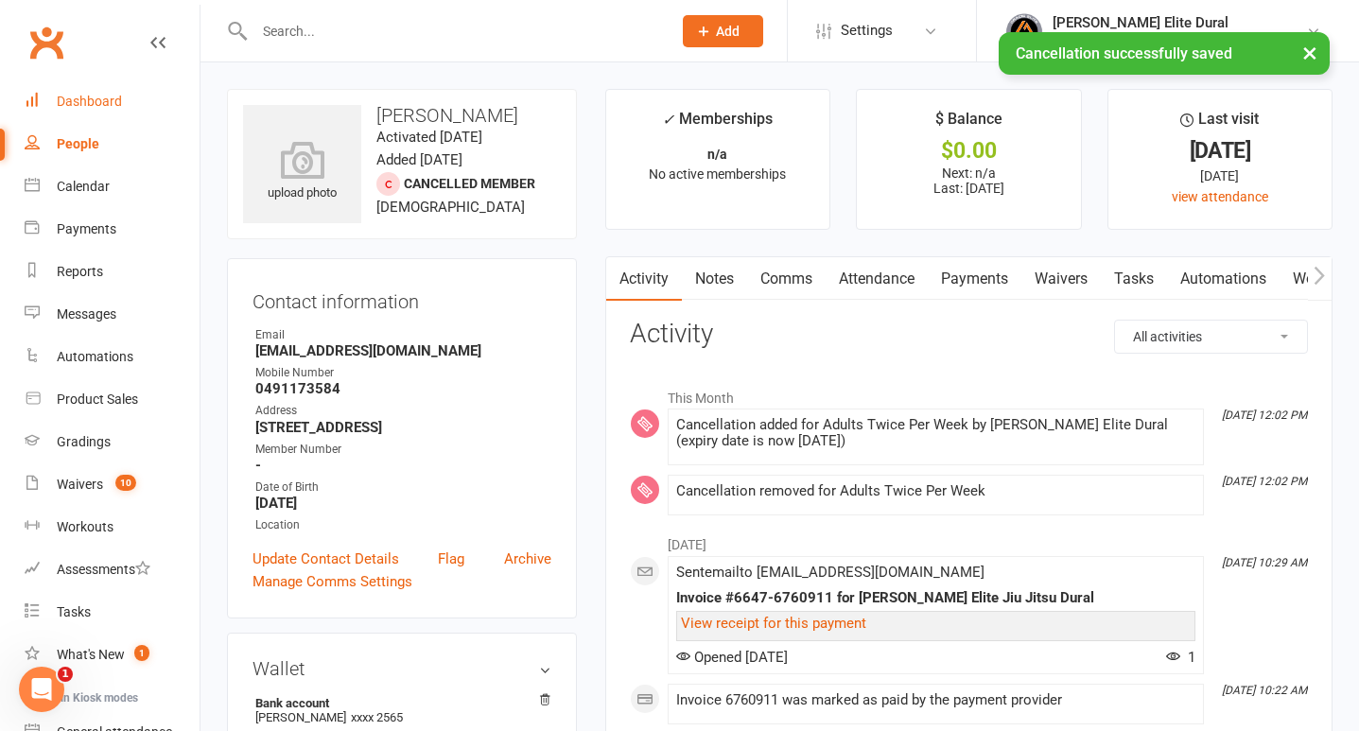
click at [102, 104] on div "Dashboard" at bounding box center [89, 101] width 65 height 15
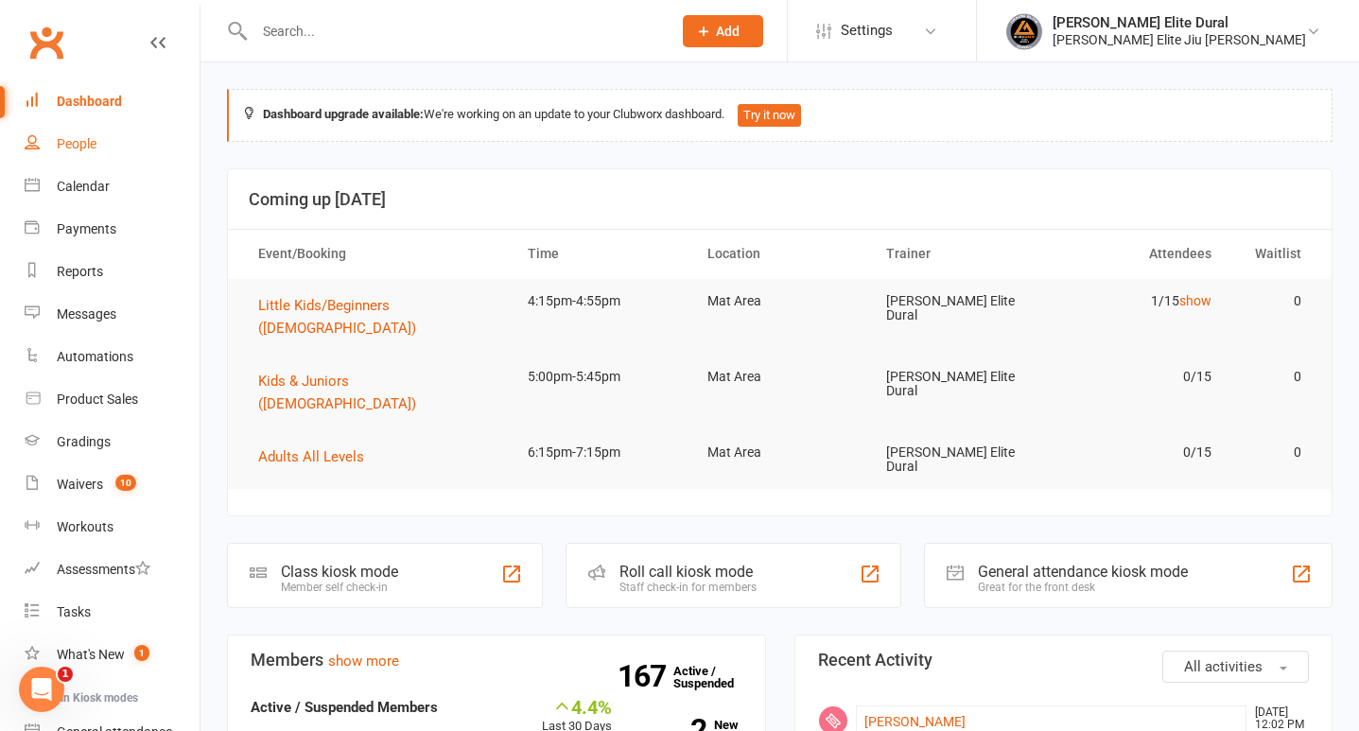
click at [74, 149] on div "People" at bounding box center [77, 143] width 40 height 15
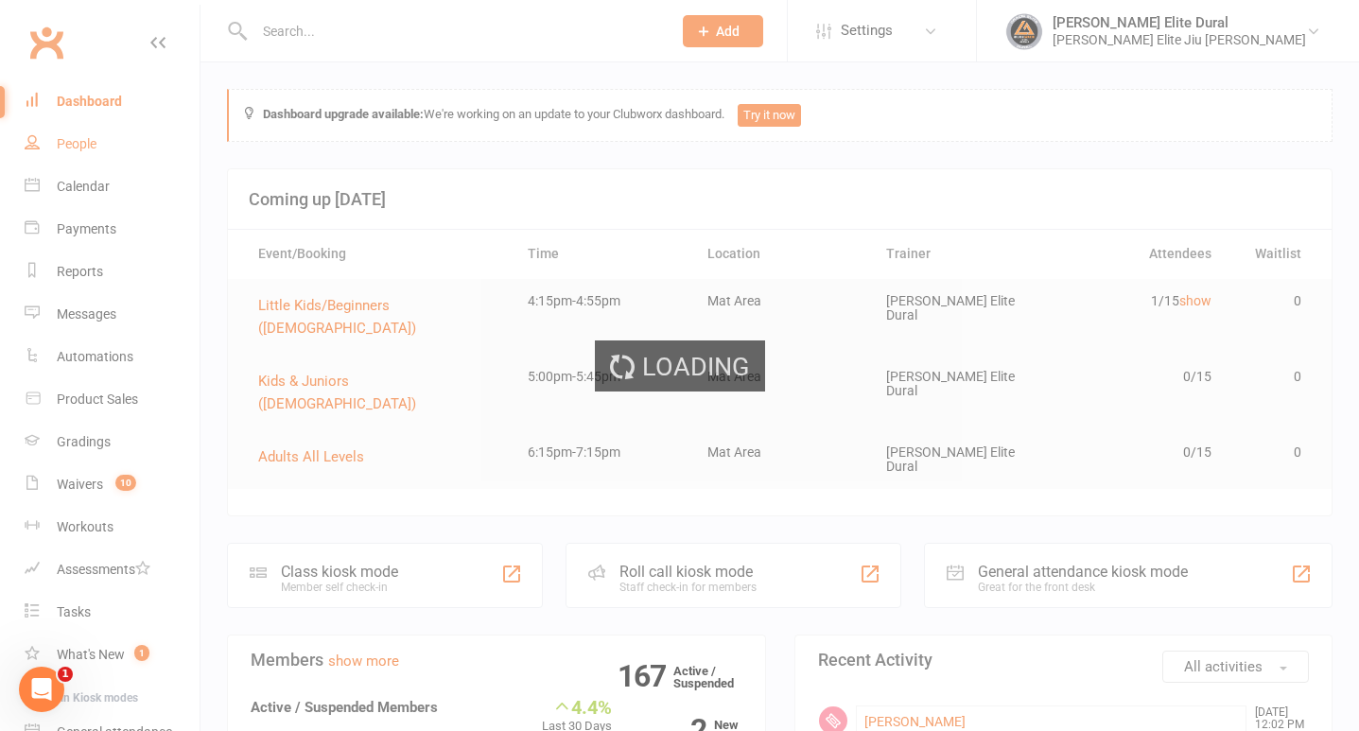
select select "100"
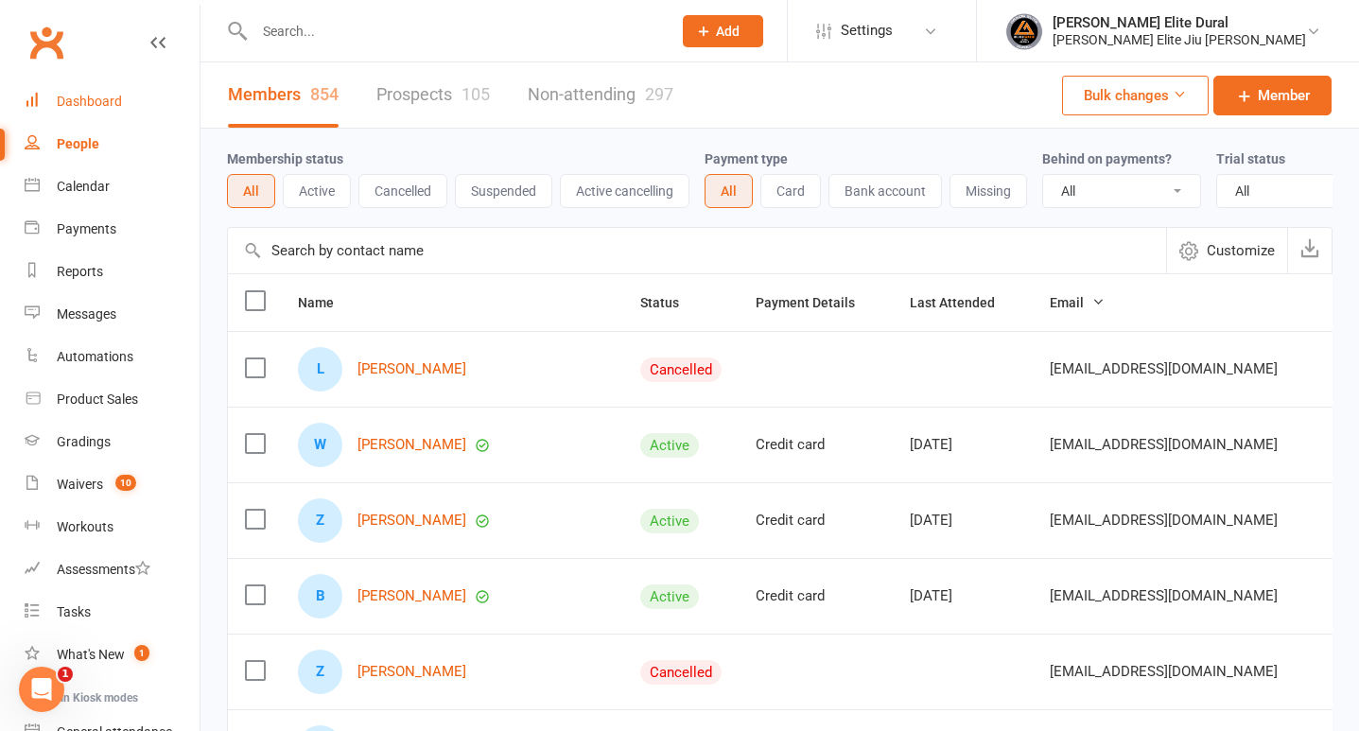
click at [89, 90] on link "Dashboard" at bounding box center [112, 101] width 175 height 43
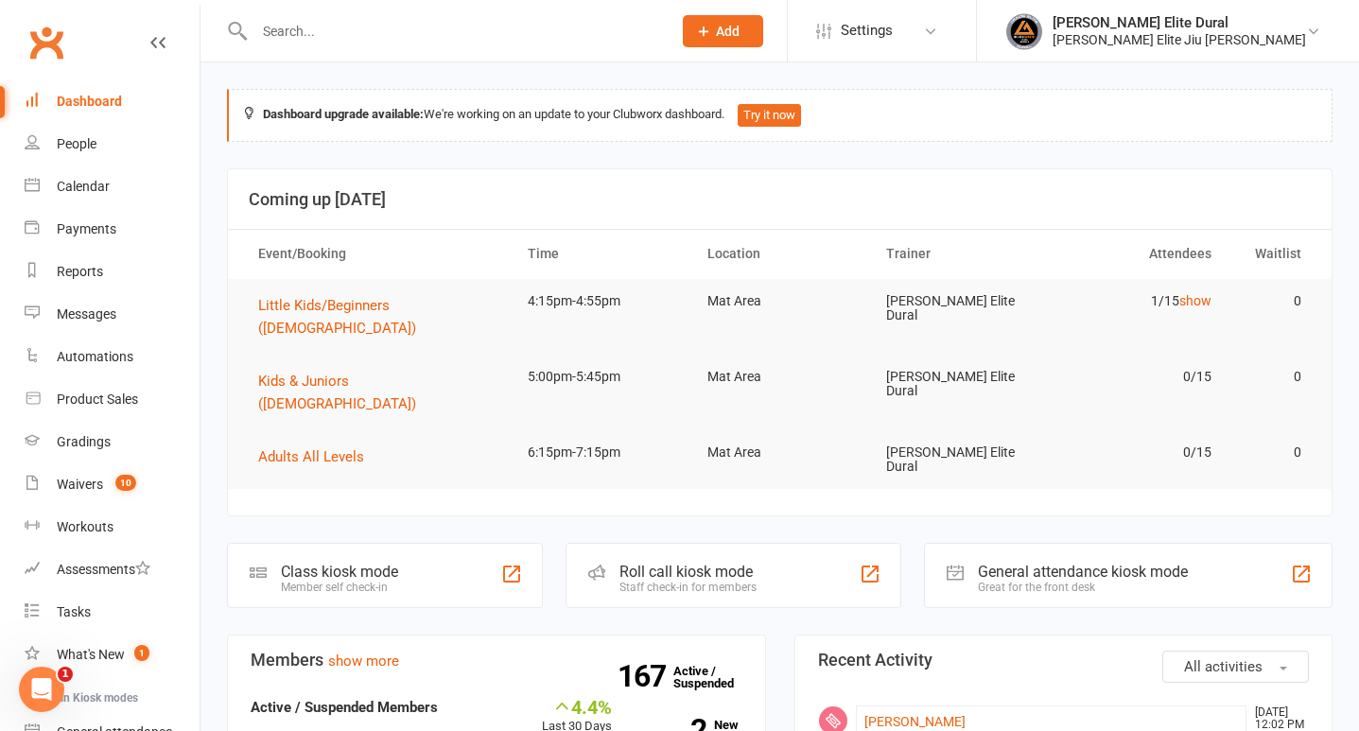
click at [402, 26] on input "text" at bounding box center [454, 31] width 410 height 26
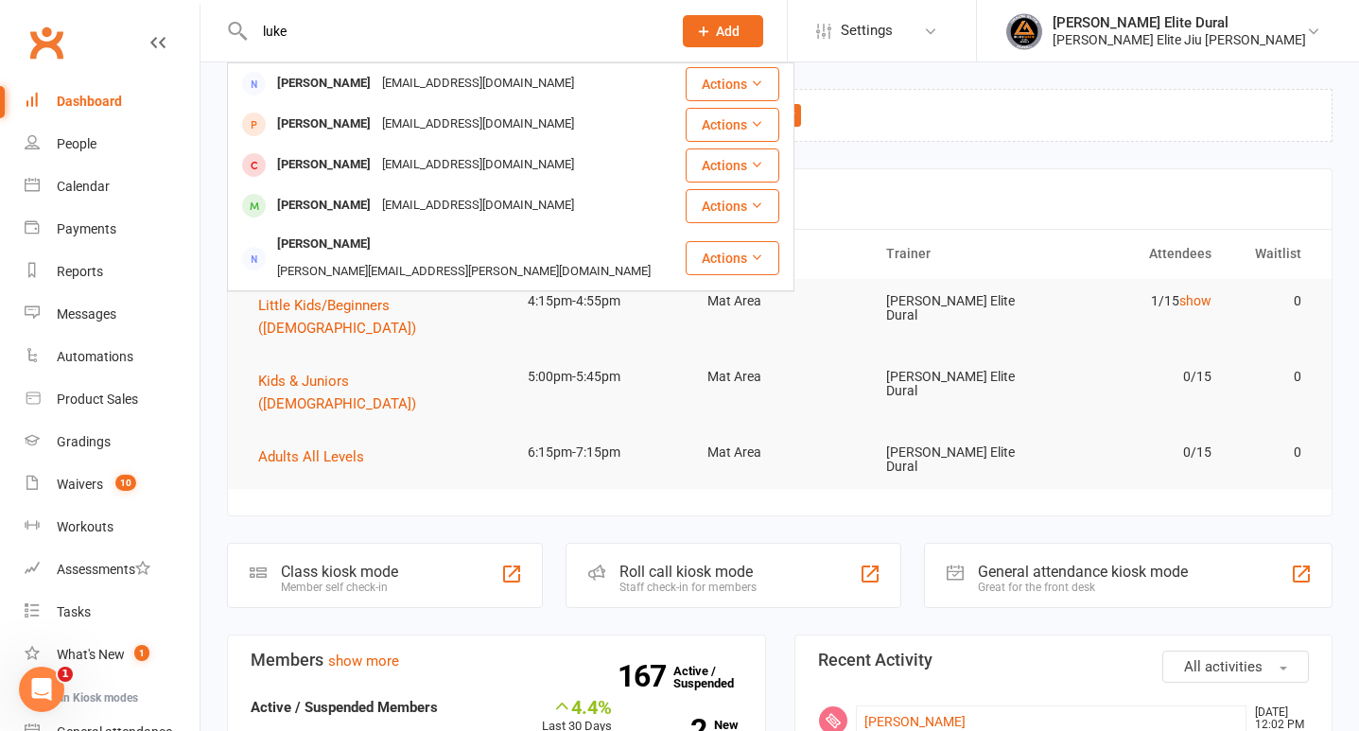
type input "luke"
